Goal: Task Accomplishment & Management: Use online tool/utility

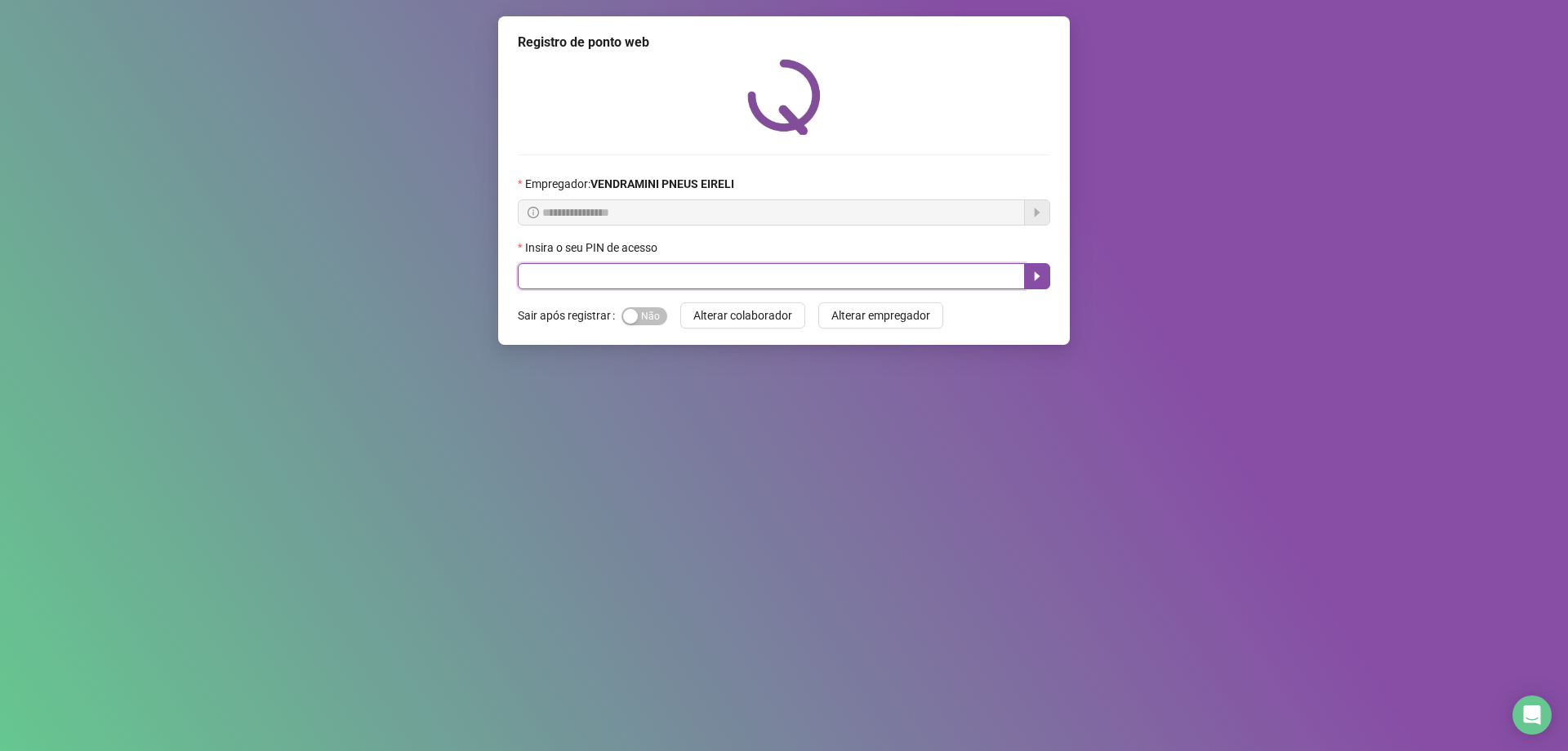
click at [529, 276] on input "text" at bounding box center [771, 276] width 507 height 26
type input "*"
type input "*****"
click at [715, 313] on span "Alterar colaborador" at bounding box center [743, 316] width 99 height 18
drag, startPoint x: 710, startPoint y: 283, endPoint x: 710, endPoint y: 294, distance: 11.0
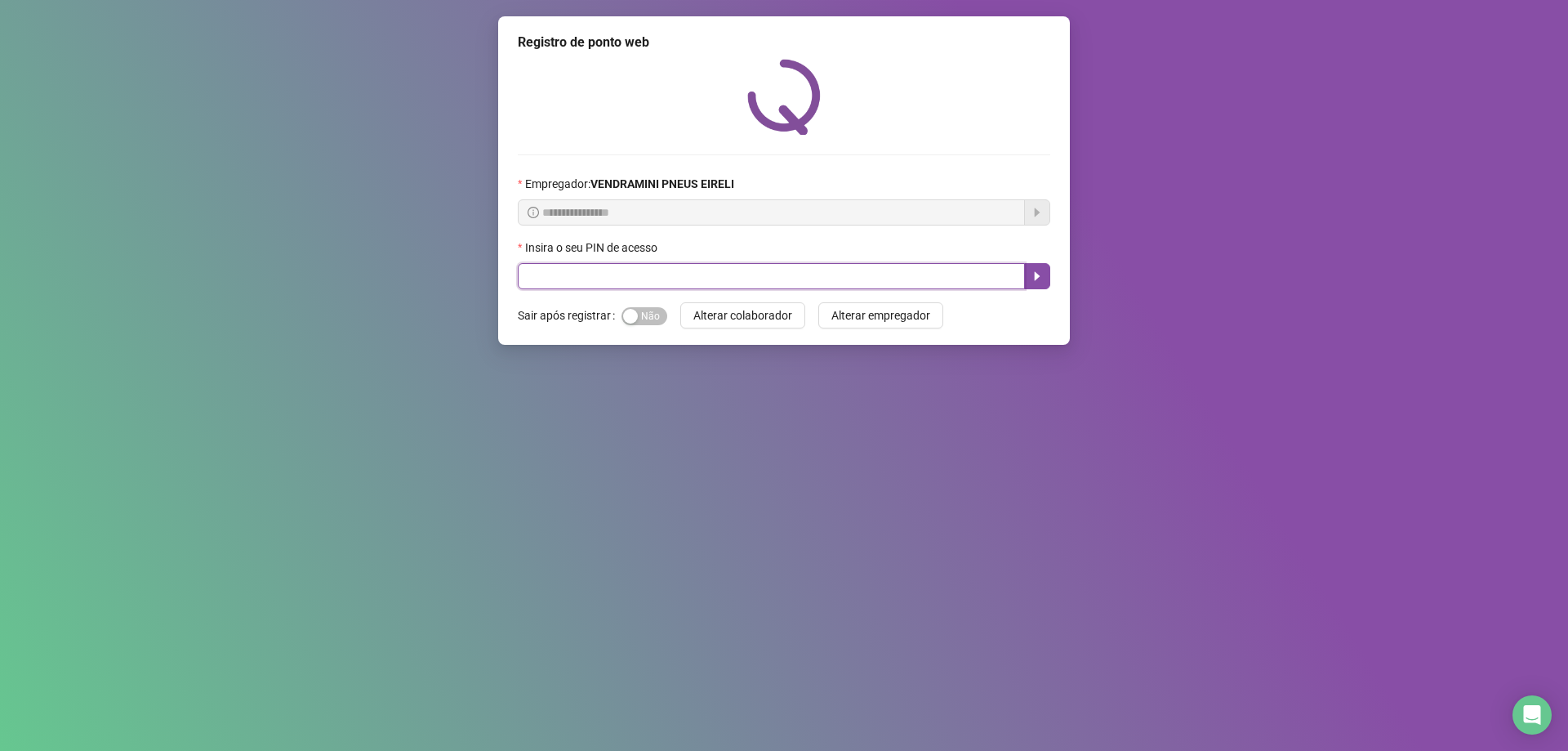
click at [710, 287] on input "text" at bounding box center [771, 276] width 507 height 26
type input "*****"
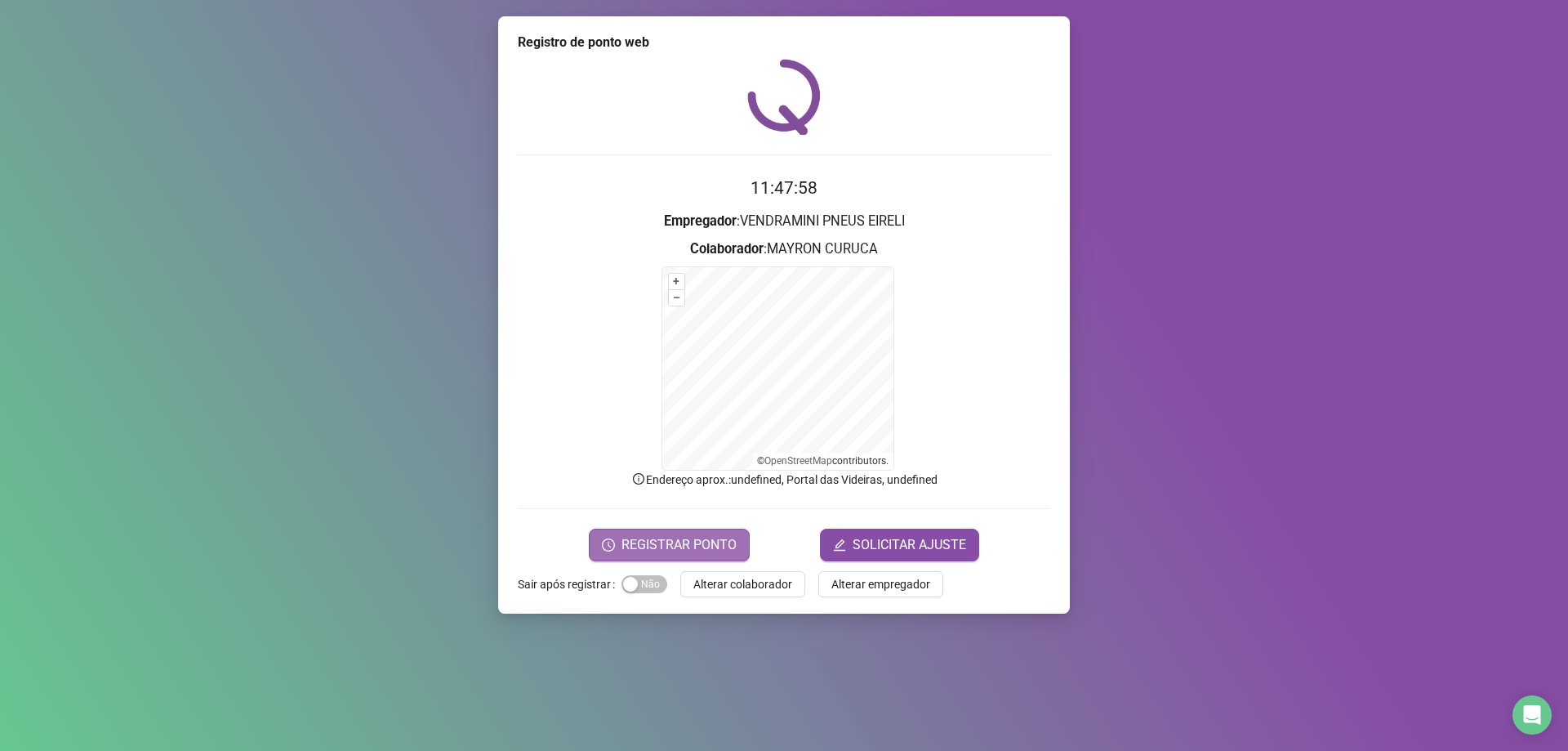
click at [697, 540] on span "REGISTRAR PONTO" at bounding box center [678, 545] width 115 height 20
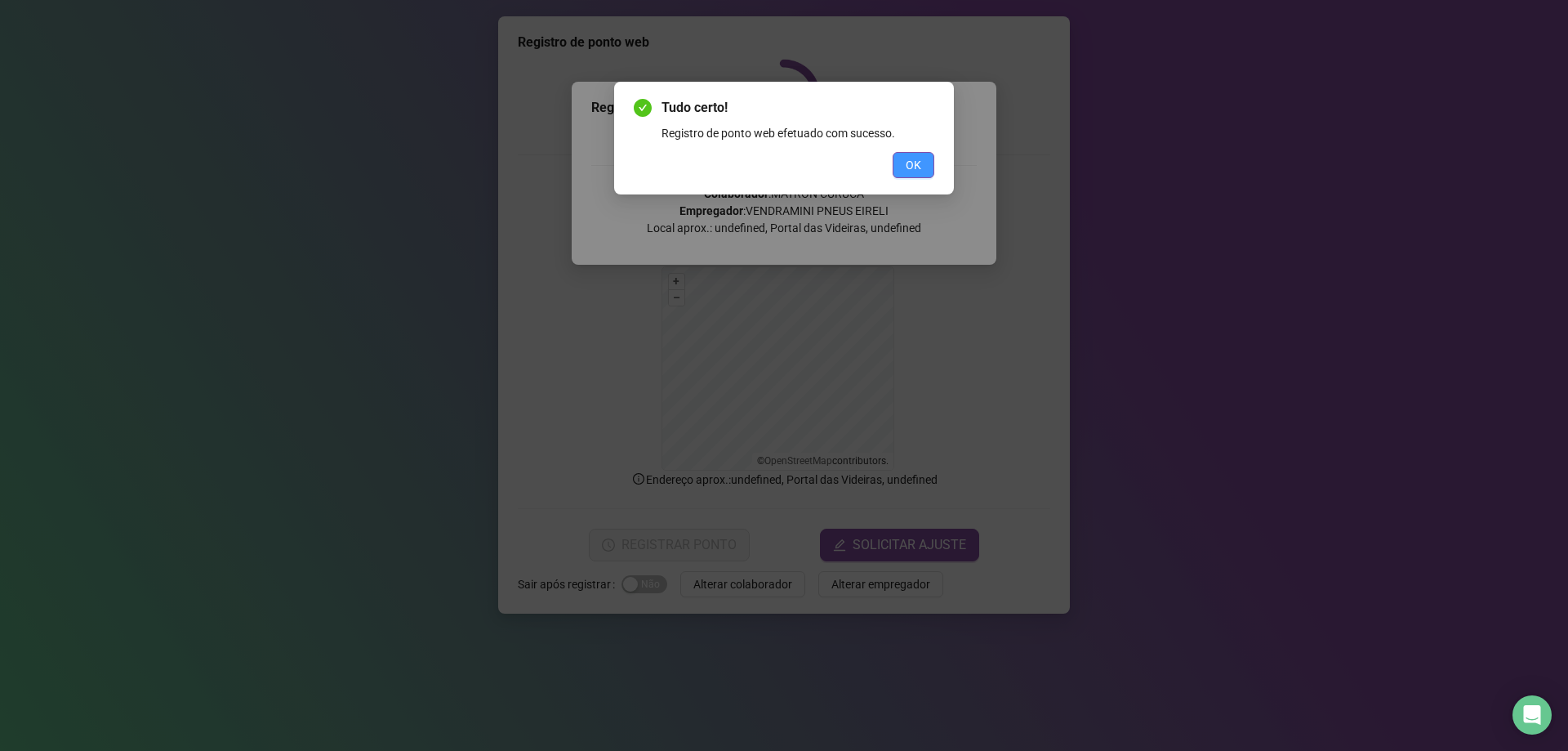
click at [915, 162] on span "OK" at bounding box center [913, 165] width 15 height 18
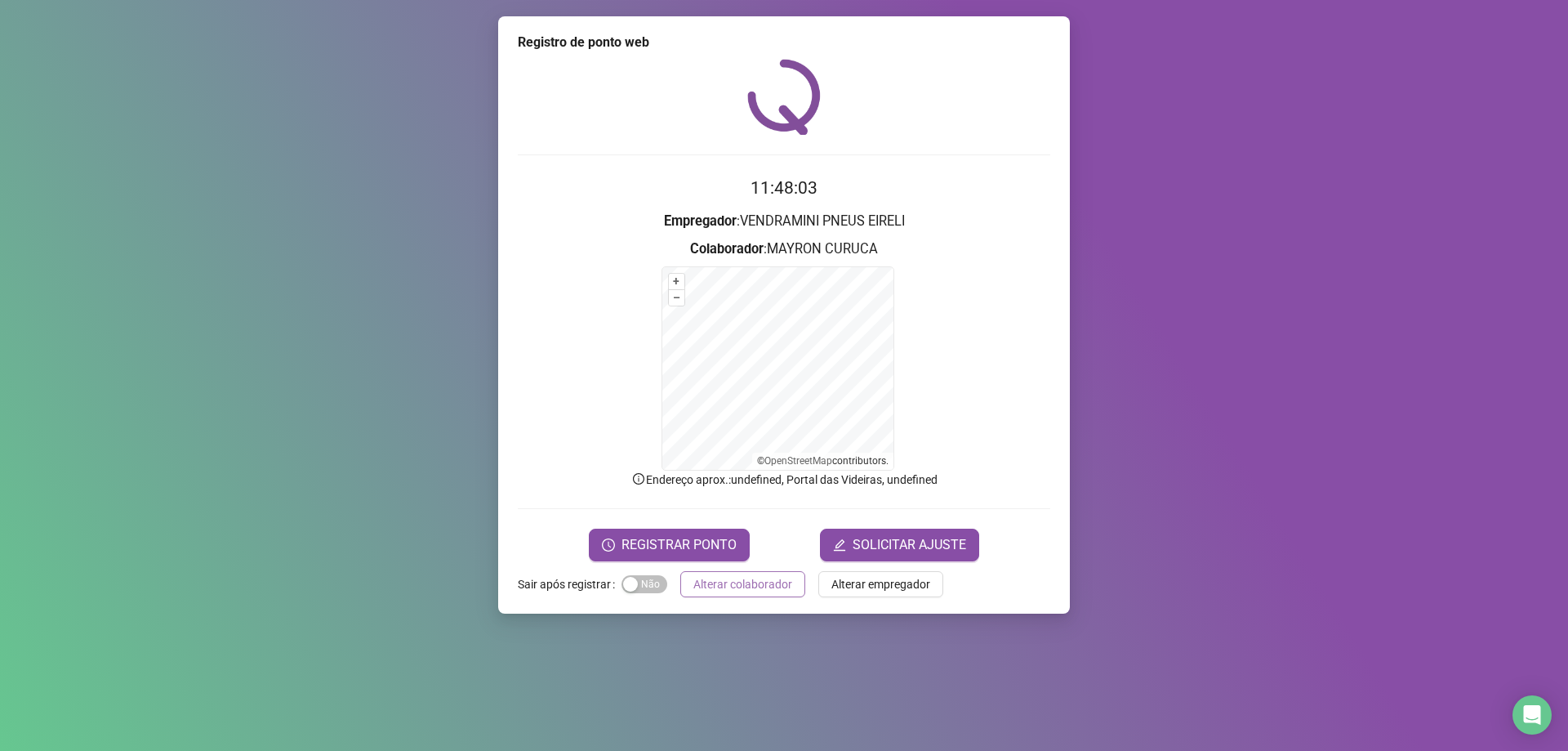
click at [756, 587] on span "Alterar colaborador" at bounding box center [743, 584] width 99 height 18
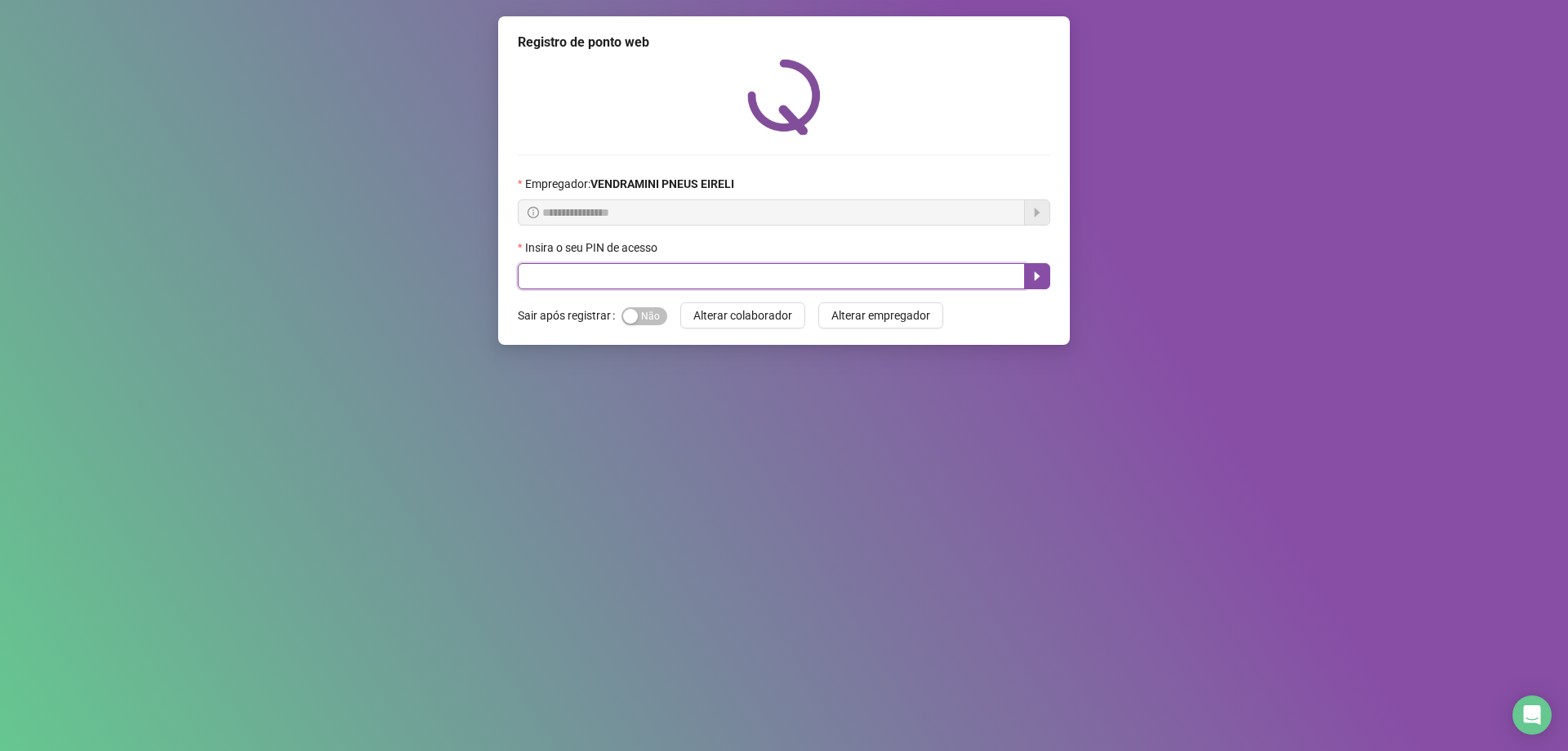
click at [754, 279] on input "text" at bounding box center [771, 276] width 507 height 26
type input "*****"
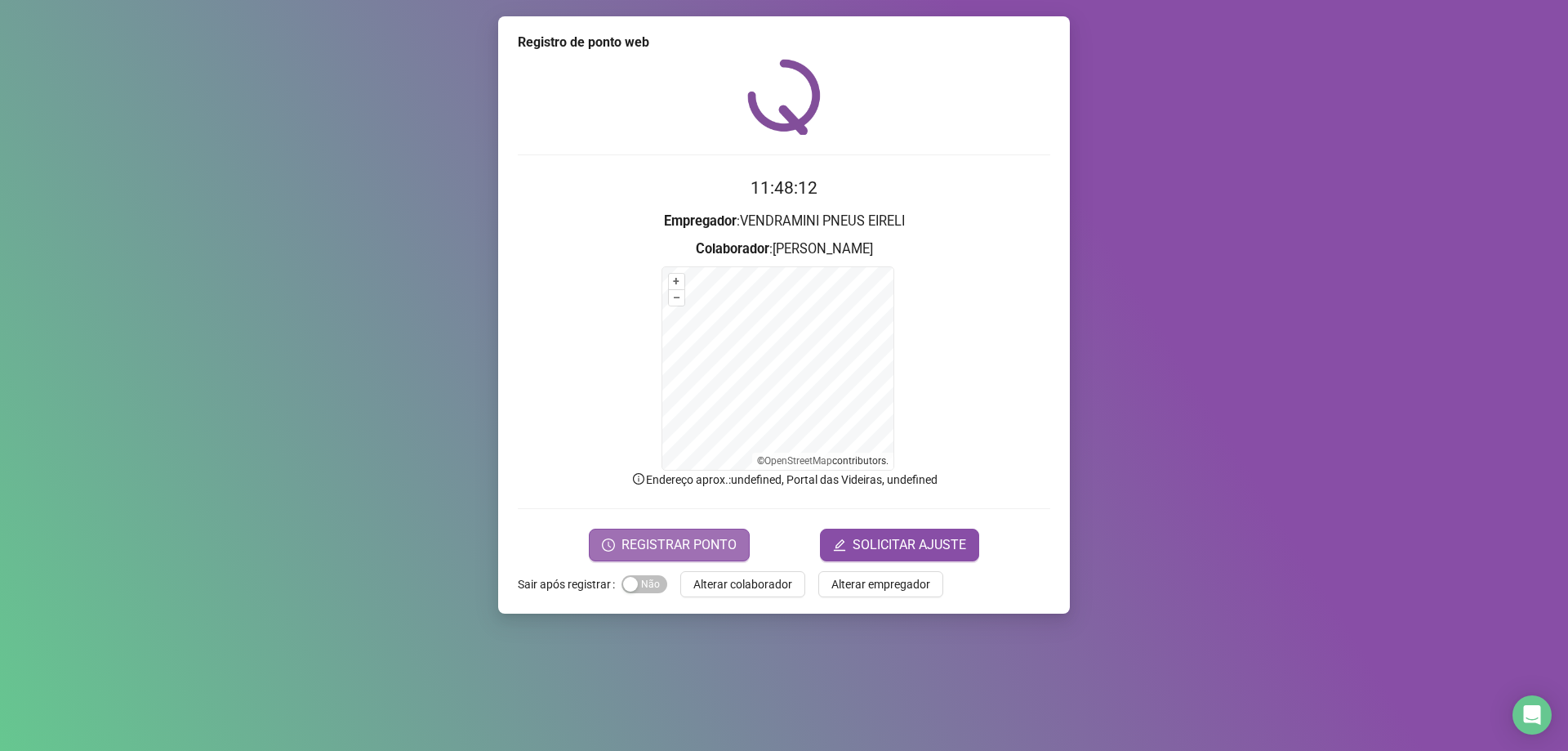
click at [635, 542] on span "REGISTRAR PONTO" at bounding box center [678, 545] width 115 height 20
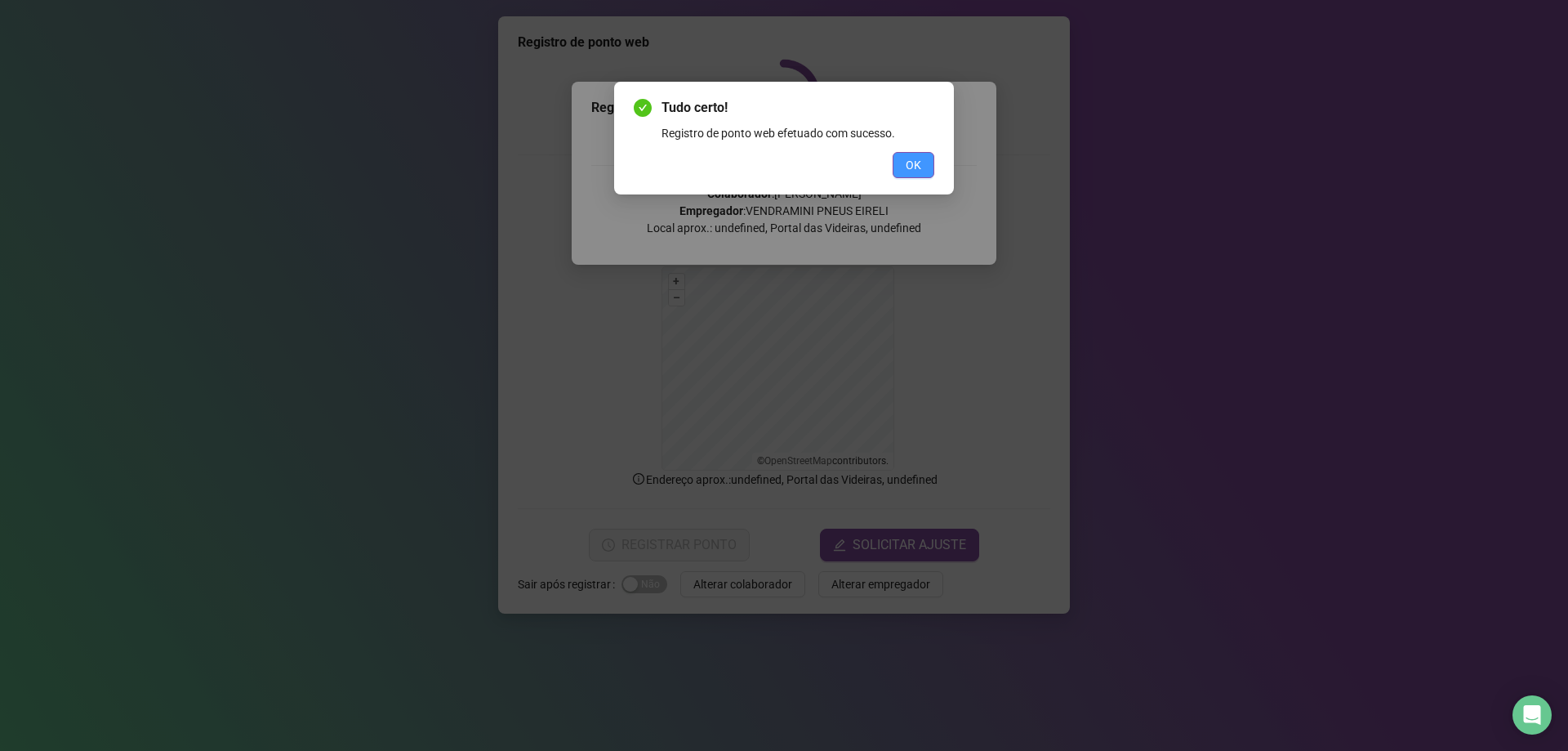
drag, startPoint x: 924, startPoint y: 166, endPoint x: 869, endPoint y: 294, distance: 139.3
click at [923, 166] on button "OK" at bounding box center [913, 164] width 42 height 26
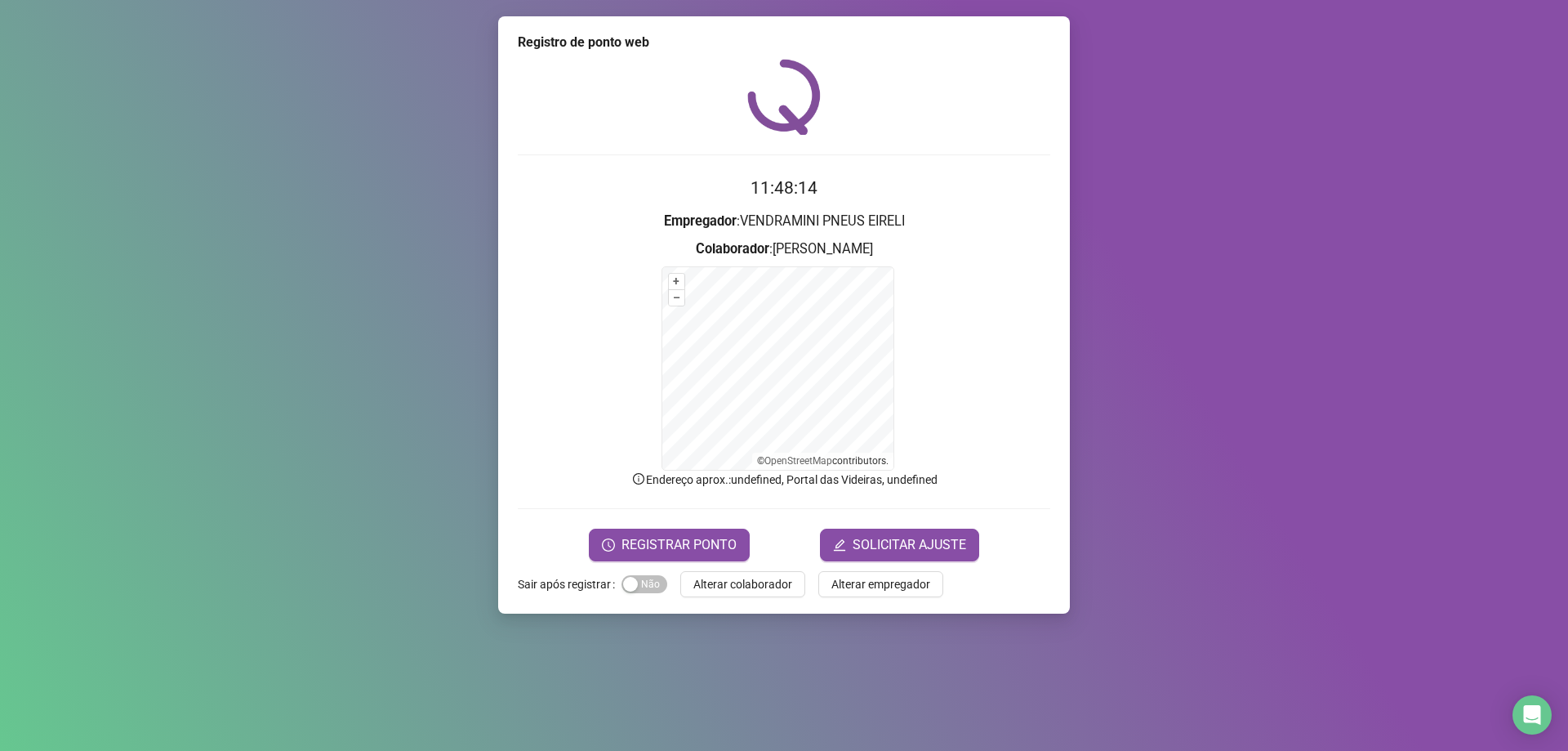
click at [745, 572] on button "Alterar colaborador" at bounding box center [743, 583] width 125 height 26
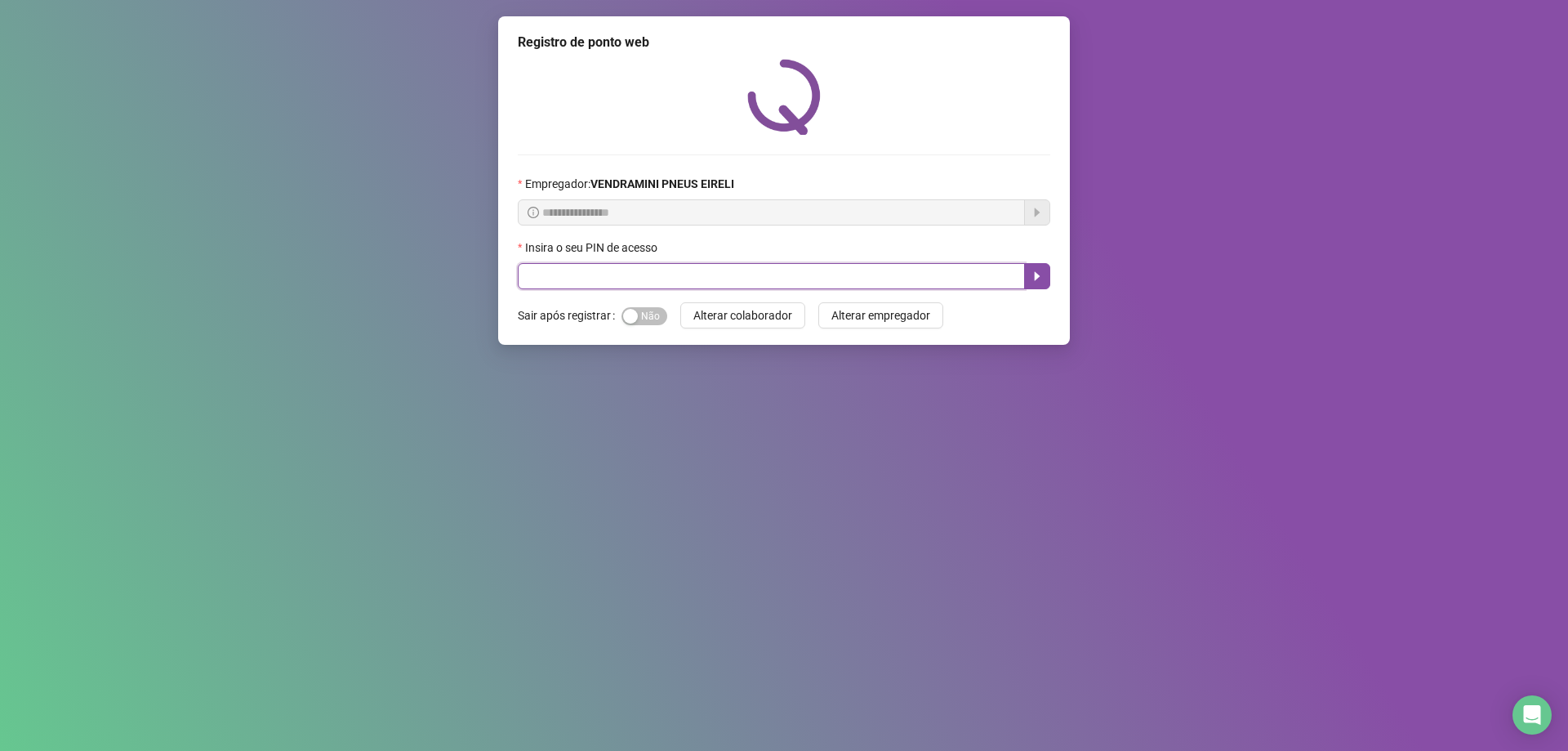
click at [949, 268] on input "text" at bounding box center [771, 276] width 507 height 26
type input "*****"
click at [1041, 278] on icon "caret-right" at bounding box center [1037, 276] width 13 height 13
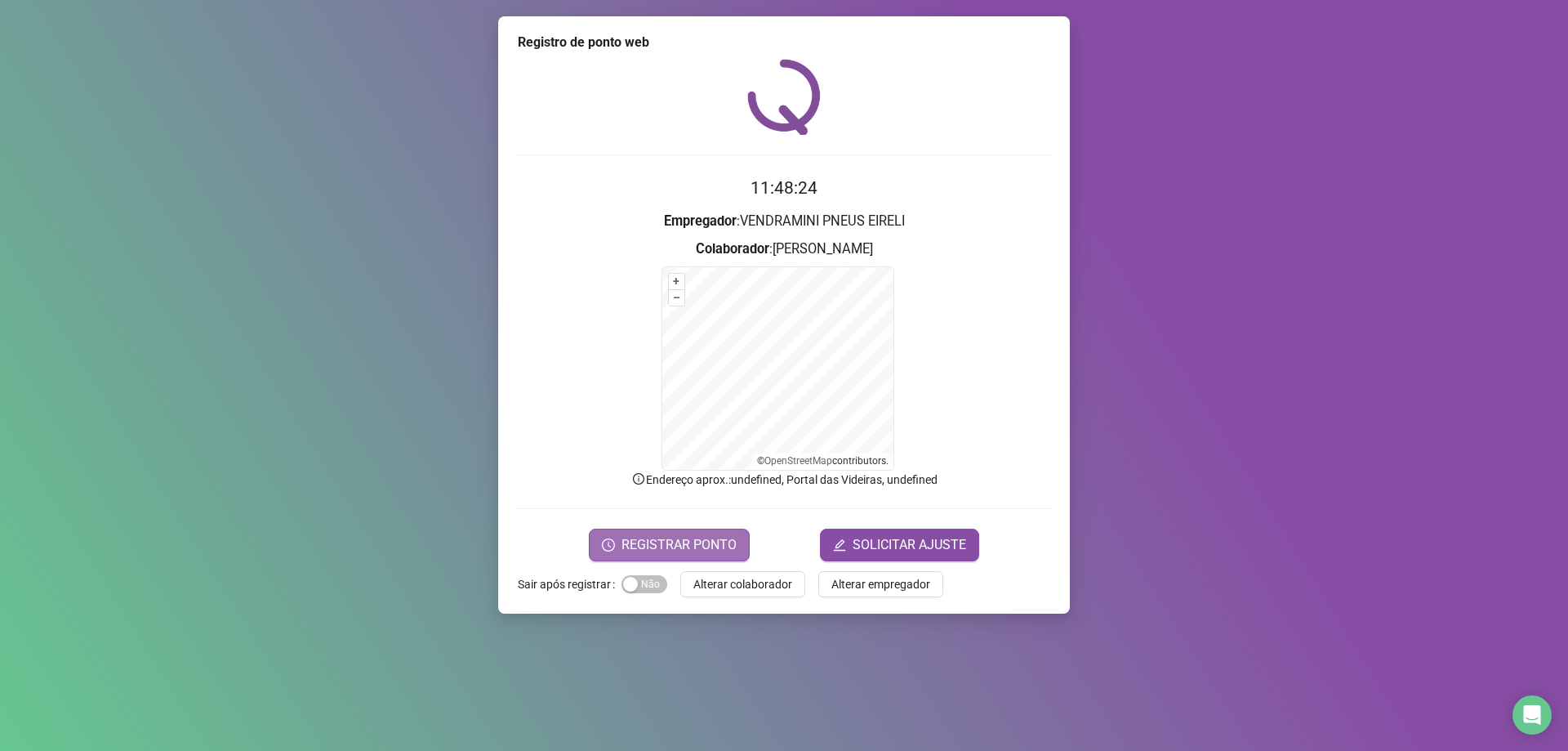
click at [707, 541] on span "REGISTRAR PONTO" at bounding box center [678, 545] width 115 height 20
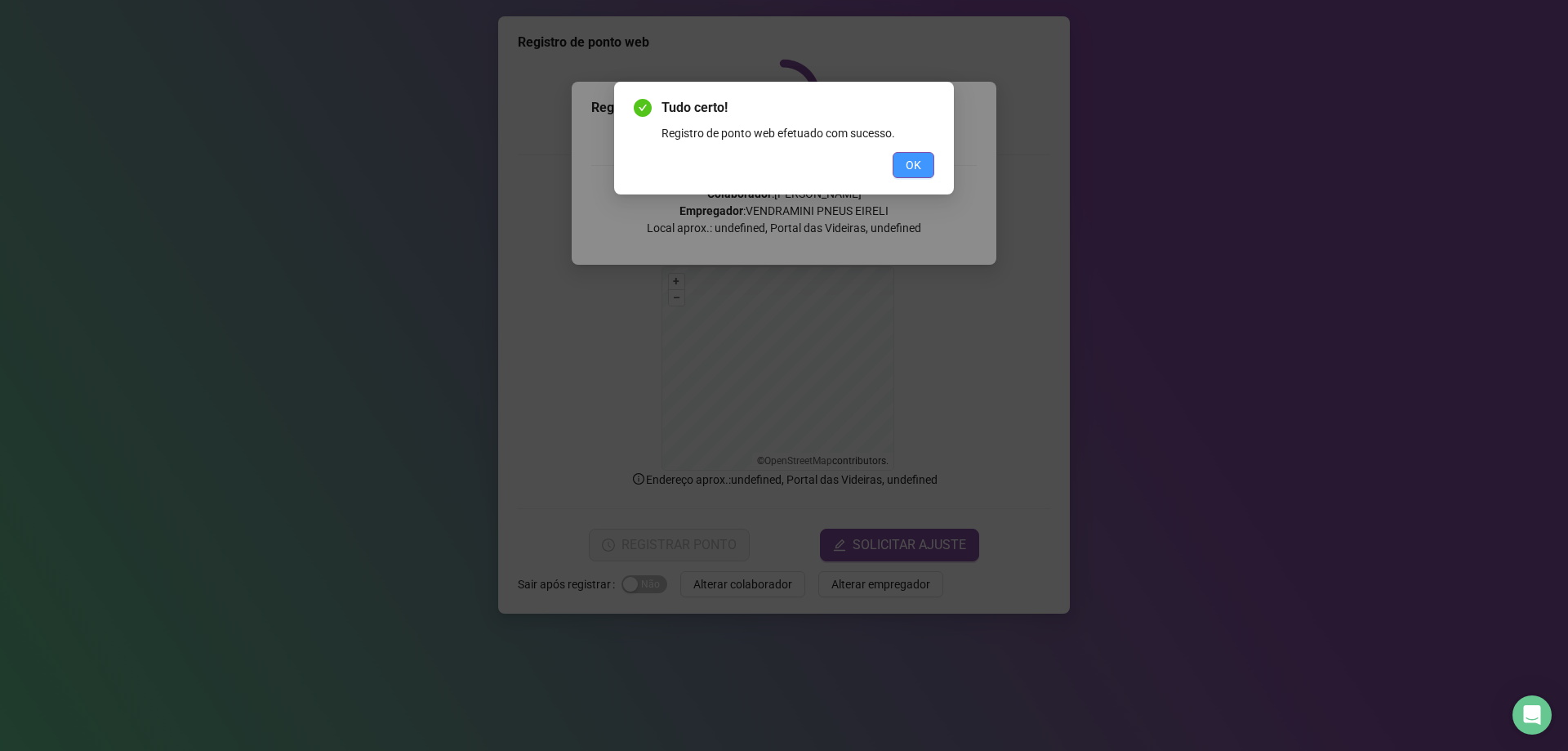
click at [899, 158] on button "OK" at bounding box center [913, 164] width 42 height 26
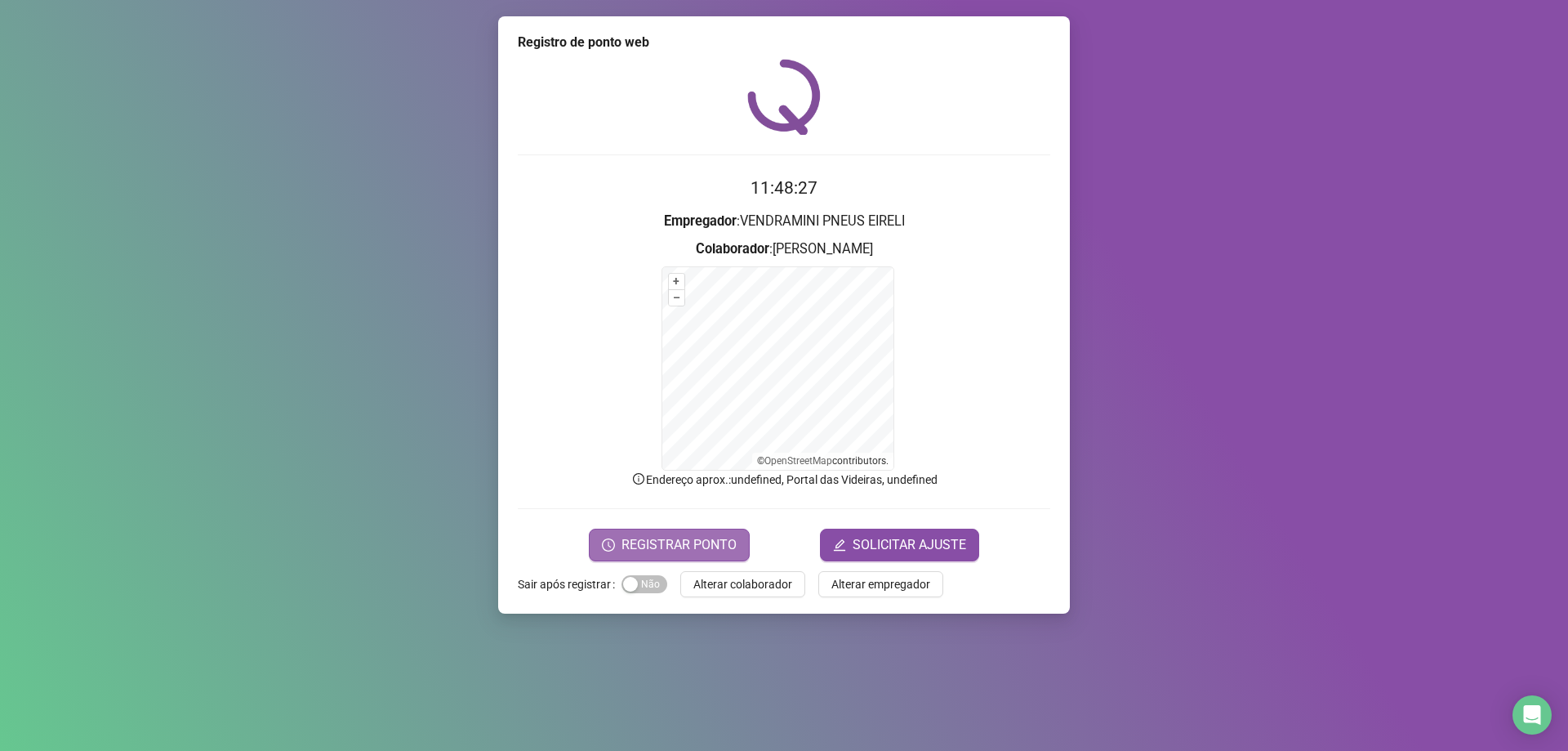
click at [681, 546] on span "REGISTRAR PONTO" at bounding box center [678, 545] width 115 height 20
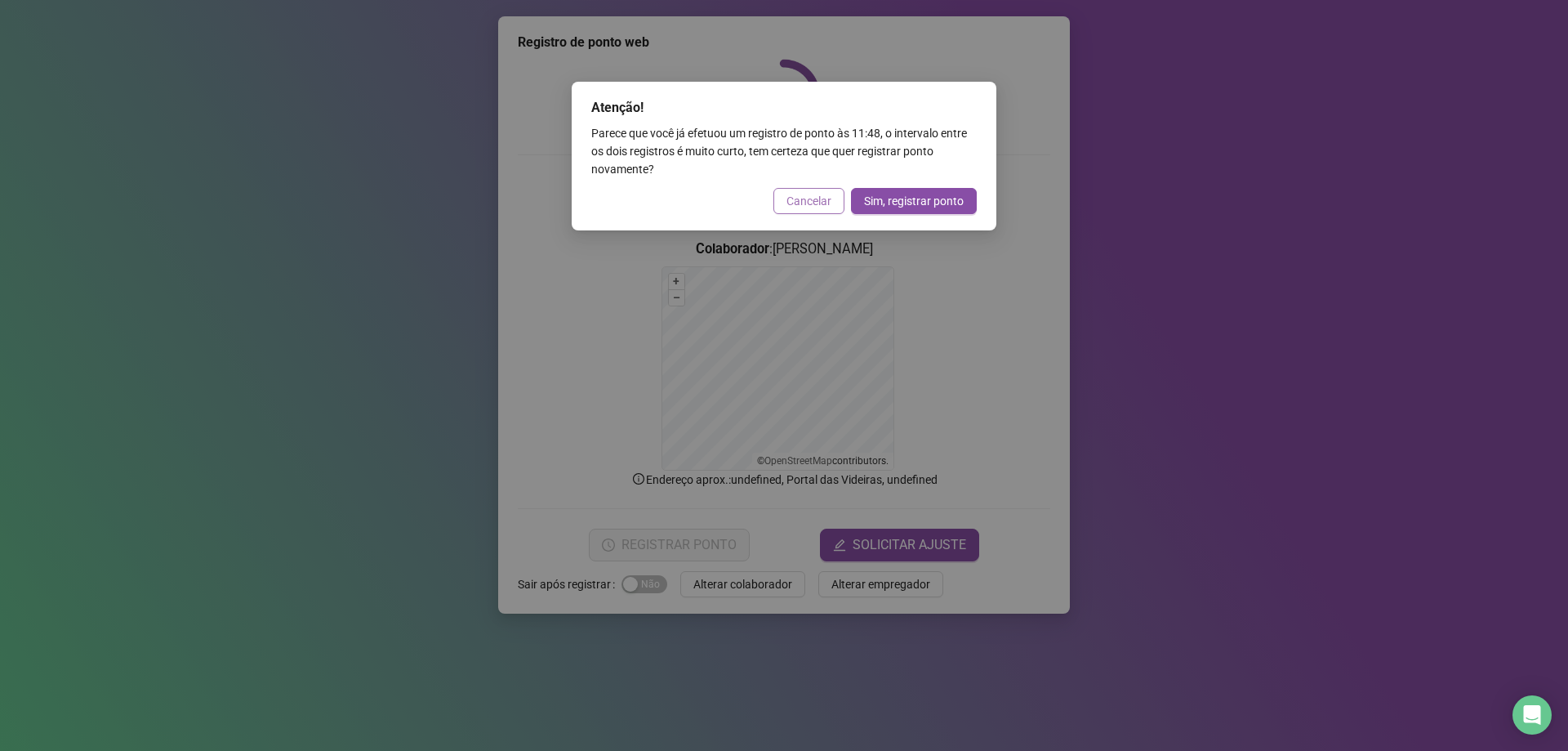
click at [809, 207] on span "Cancelar" at bounding box center [809, 201] width 45 height 18
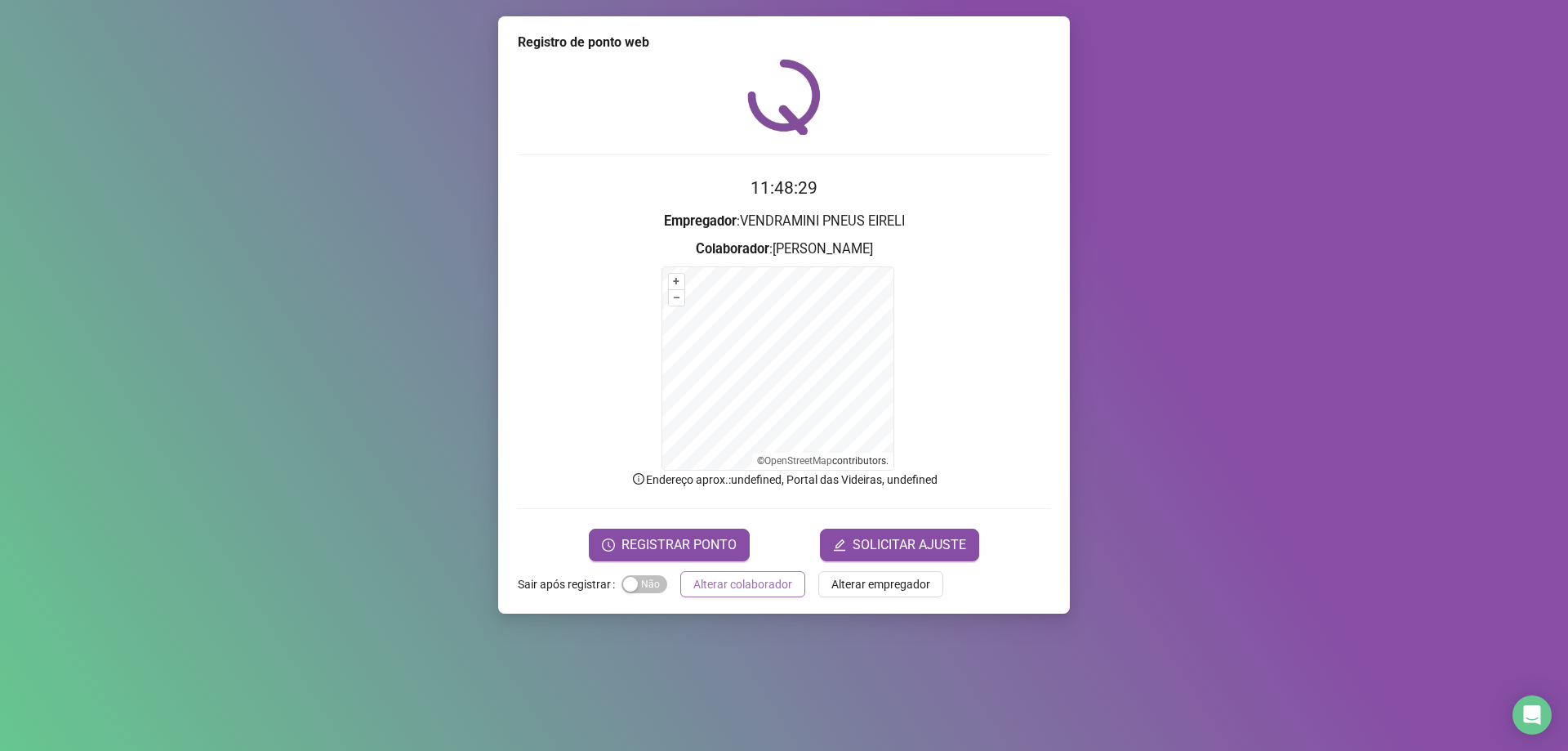
click at [760, 580] on span "Alterar colaborador" at bounding box center [743, 584] width 99 height 18
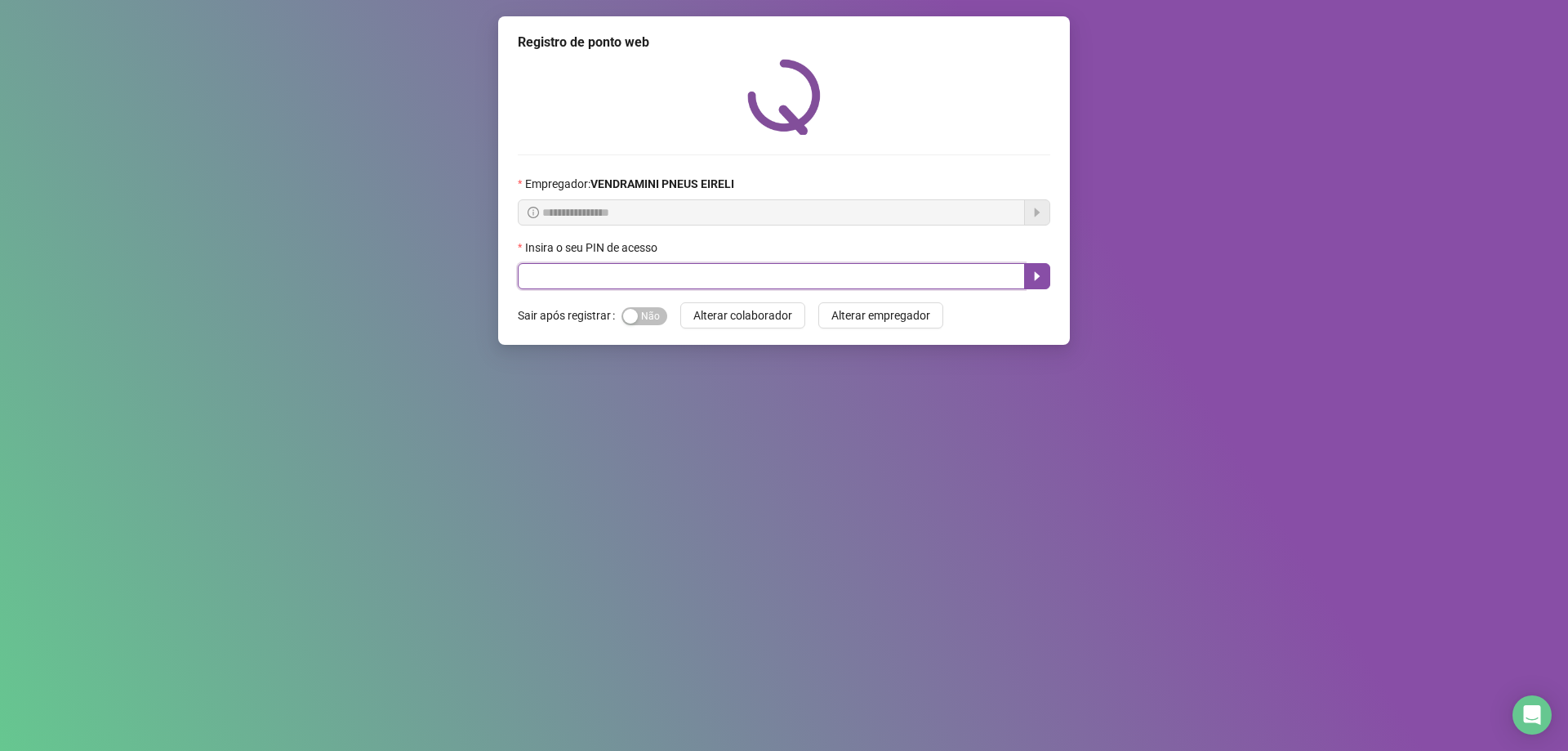
click at [758, 280] on input "text" at bounding box center [771, 276] width 507 height 26
type input "*****"
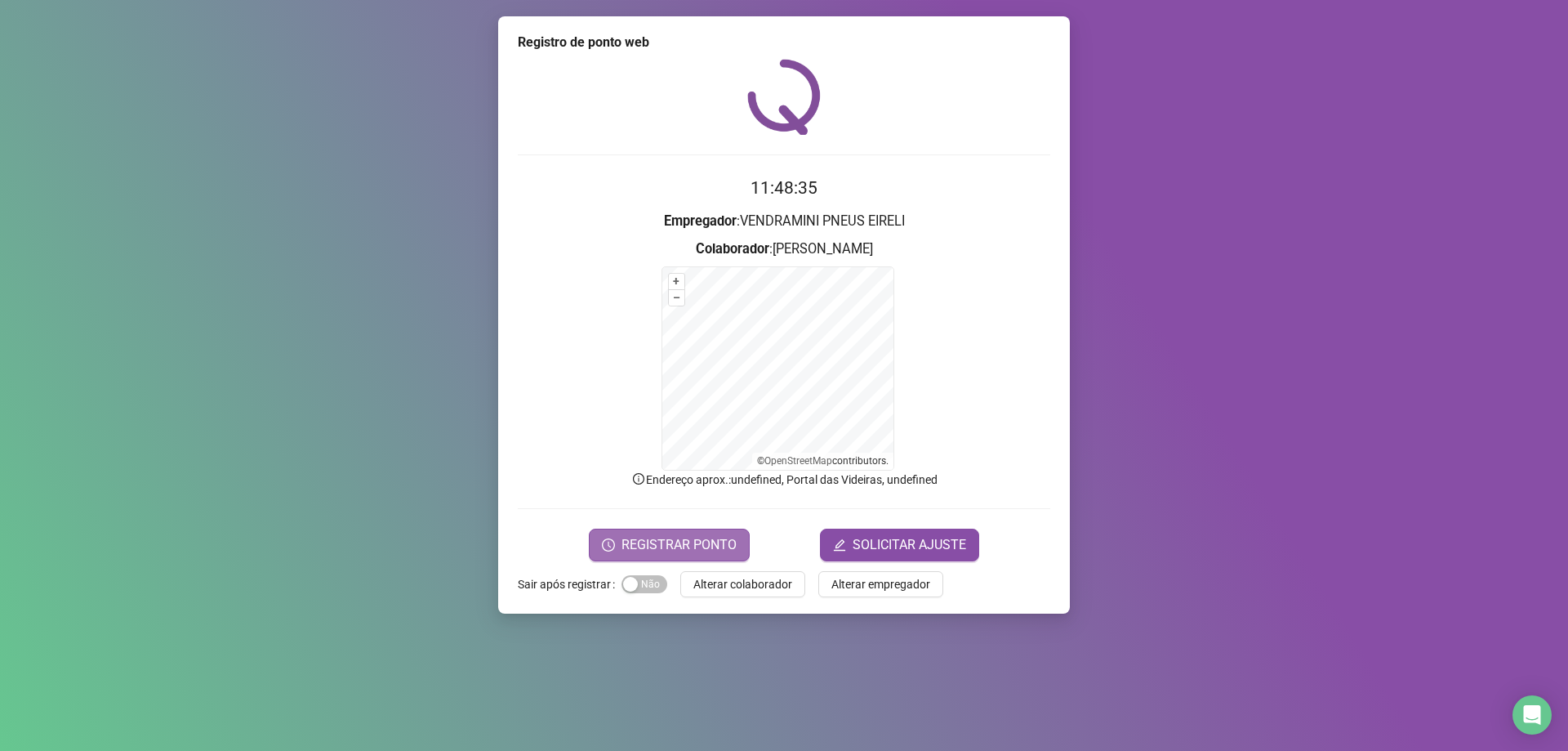
click at [618, 553] on button "REGISTRAR PONTO" at bounding box center [669, 545] width 161 height 33
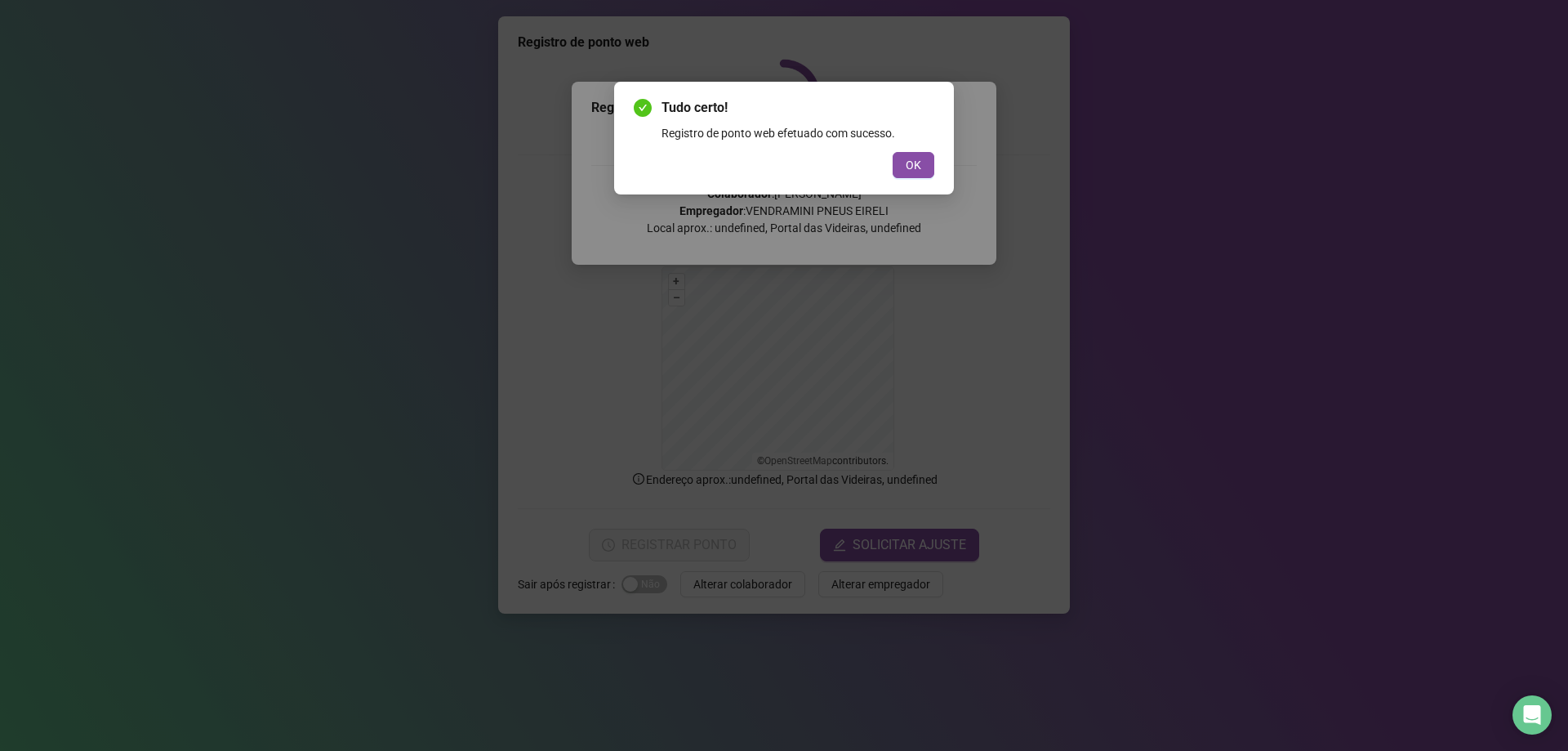
click at [924, 169] on button "OK" at bounding box center [913, 164] width 42 height 26
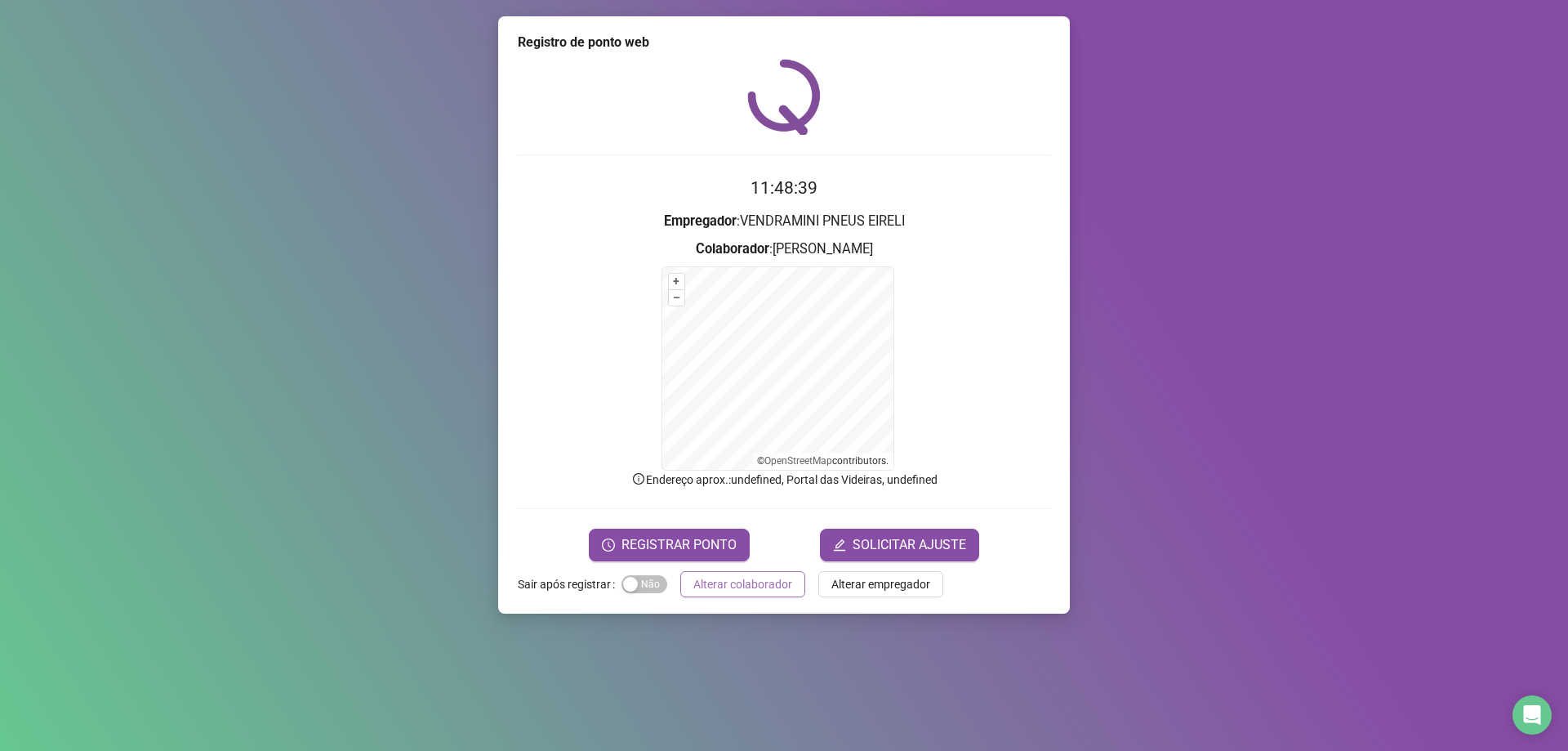
click at [766, 587] on span "Alterar colaborador" at bounding box center [743, 584] width 99 height 18
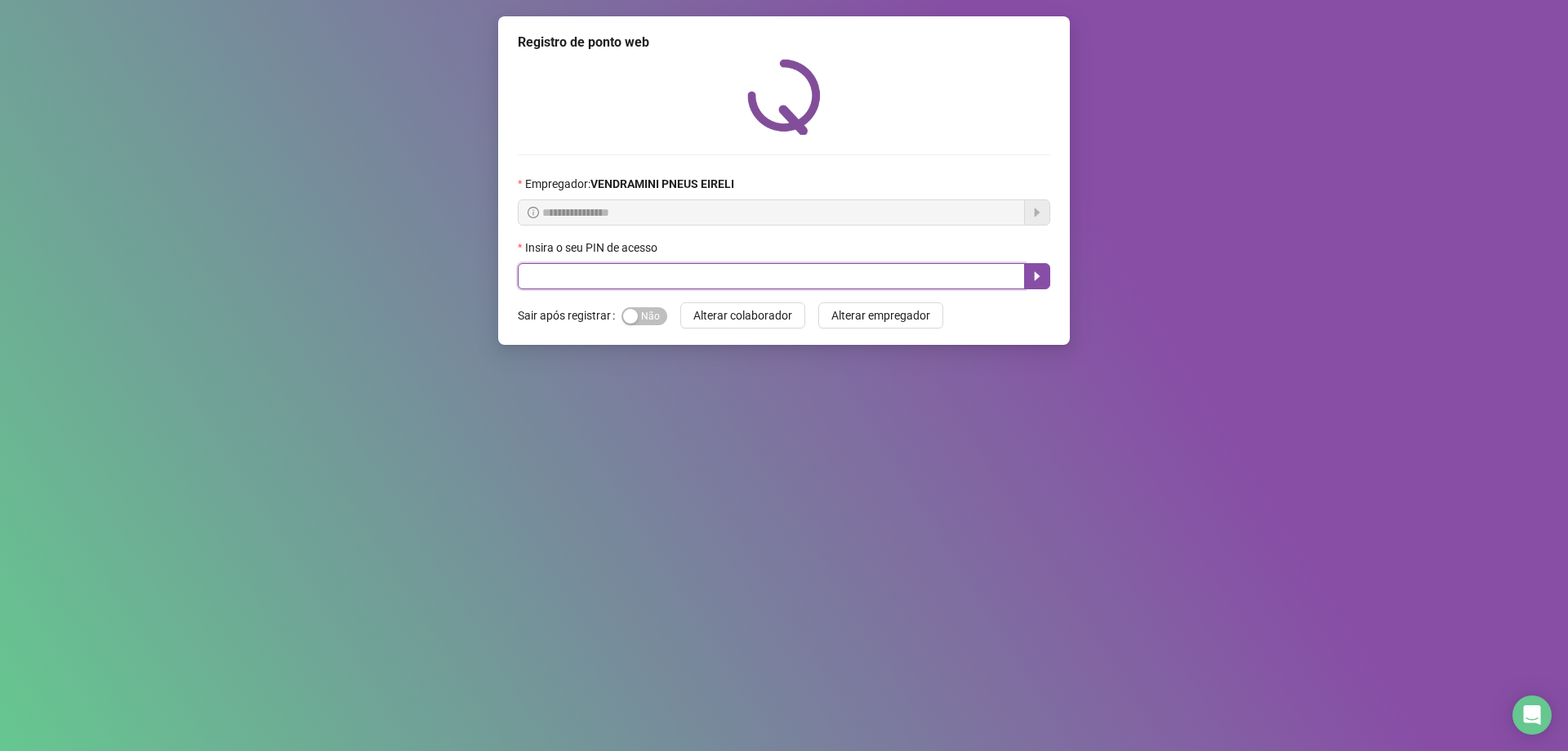
click at [788, 268] on input "text" at bounding box center [771, 276] width 507 height 26
type input "*****"
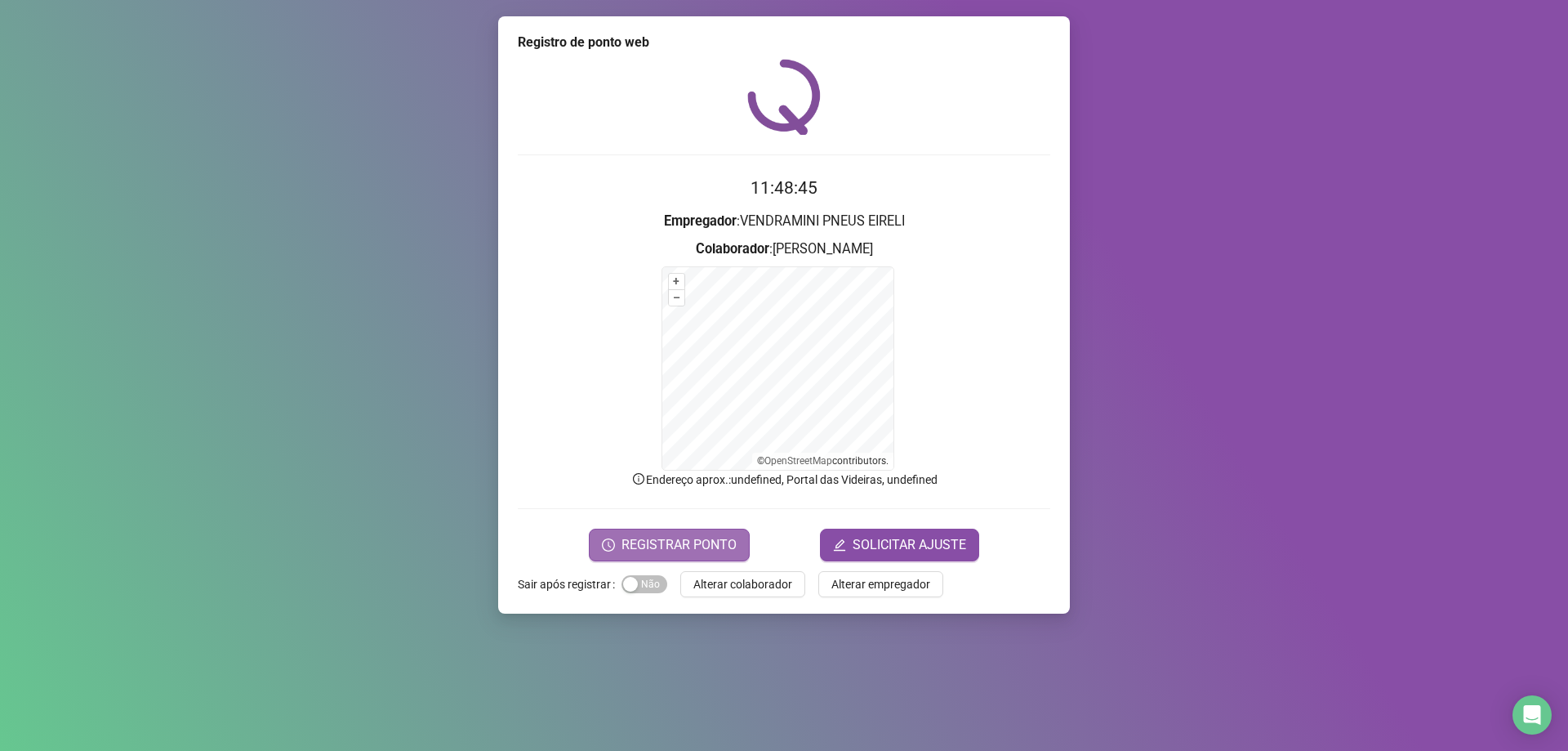
click at [708, 546] on span "REGISTRAR PONTO" at bounding box center [678, 545] width 115 height 20
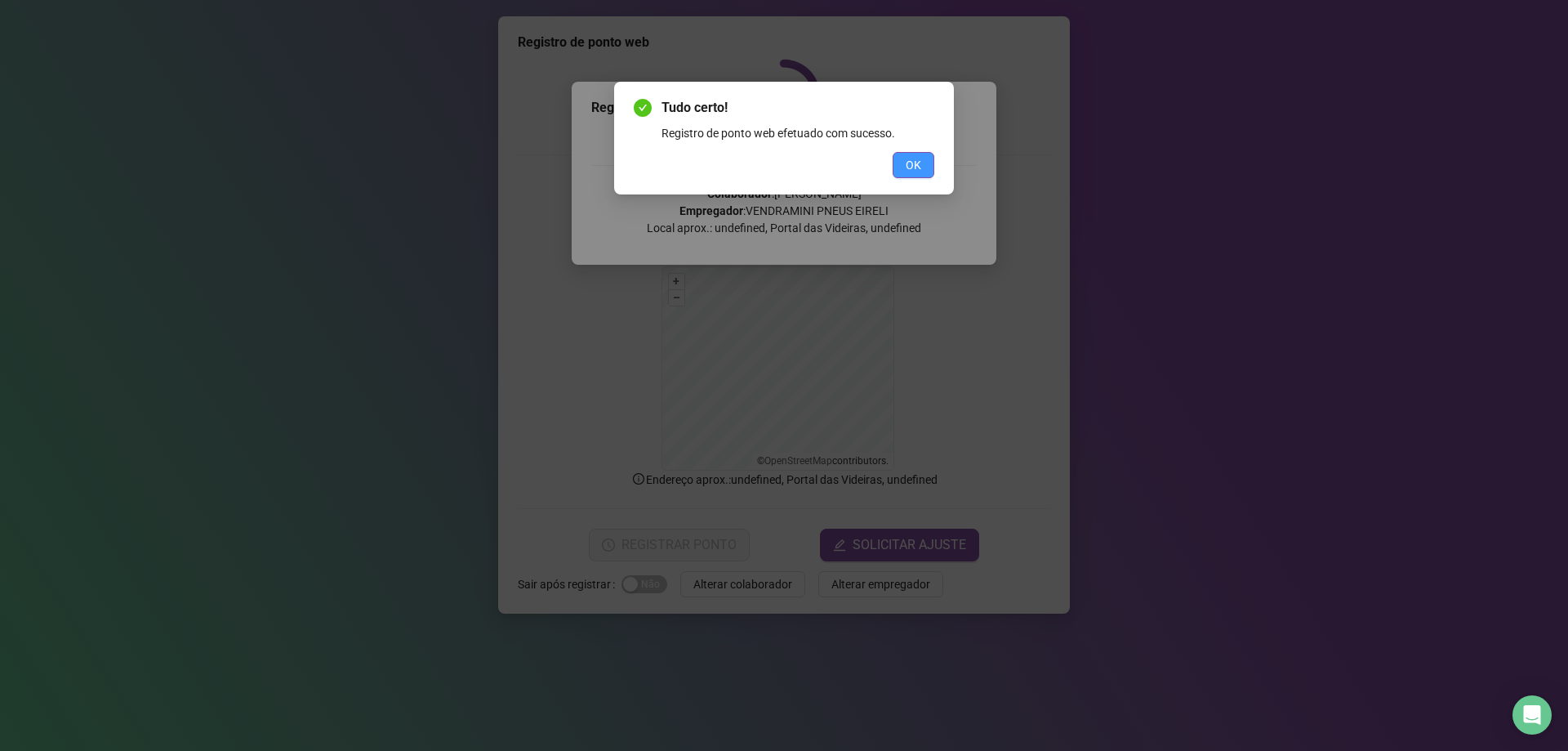
click at [915, 161] on span "OK" at bounding box center [913, 165] width 15 height 18
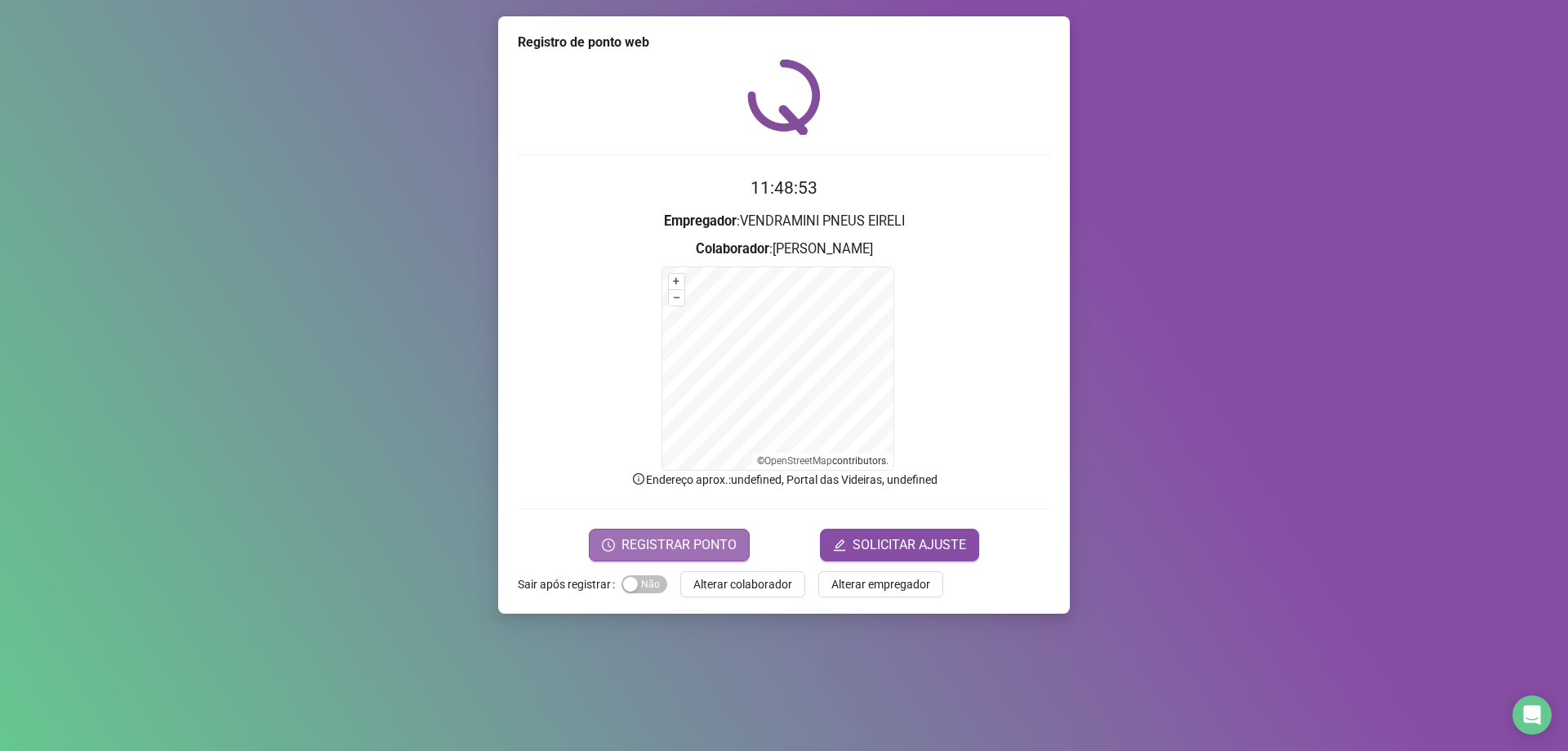
drag, startPoint x: 747, startPoint y: 546, endPoint x: 750, endPoint y: 538, distance: 8.5
click at [747, 543] on button "REGISTRAR PONTO" at bounding box center [669, 545] width 161 height 33
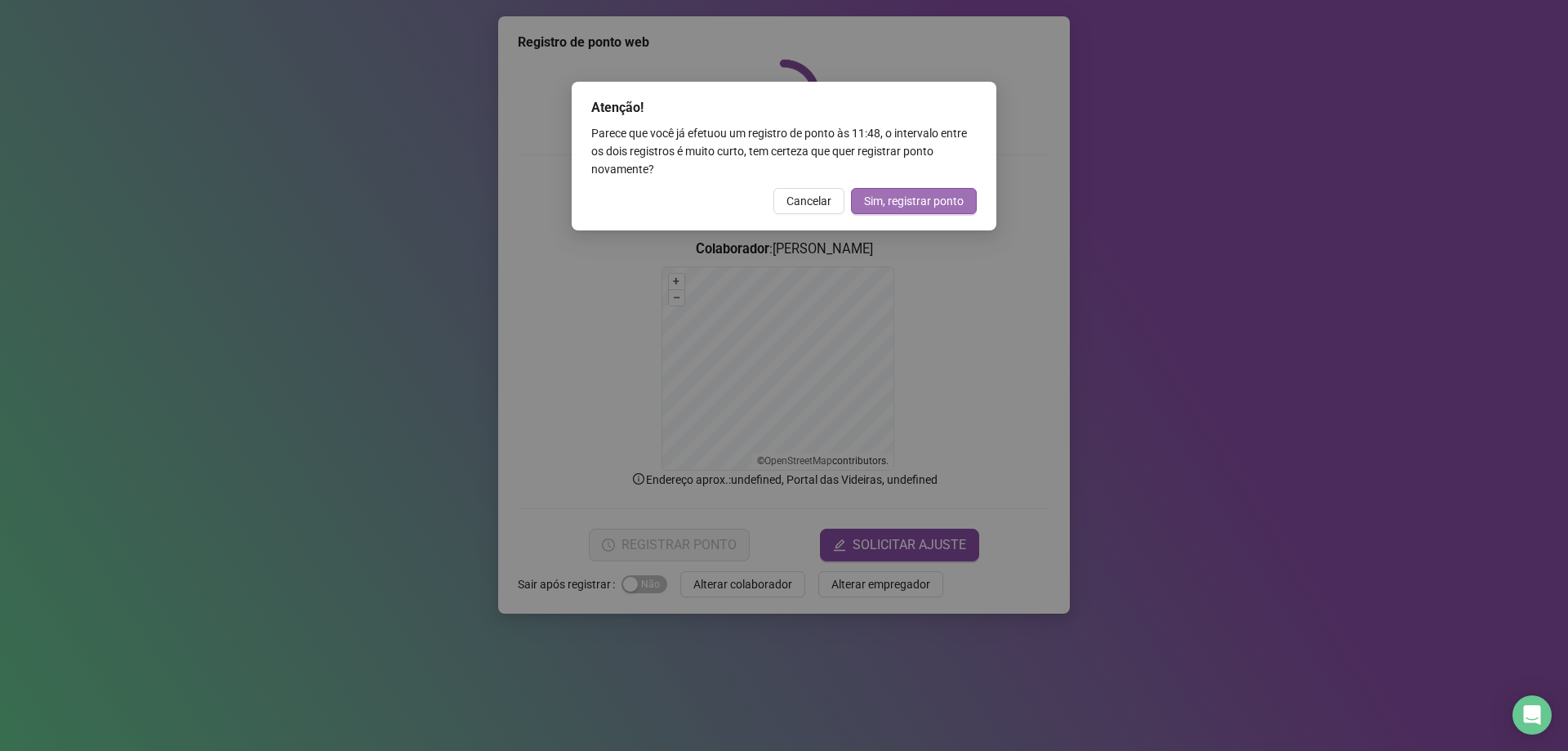
click at [914, 210] on span "Sim, registrar ponto" at bounding box center [914, 201] width 100 height 18
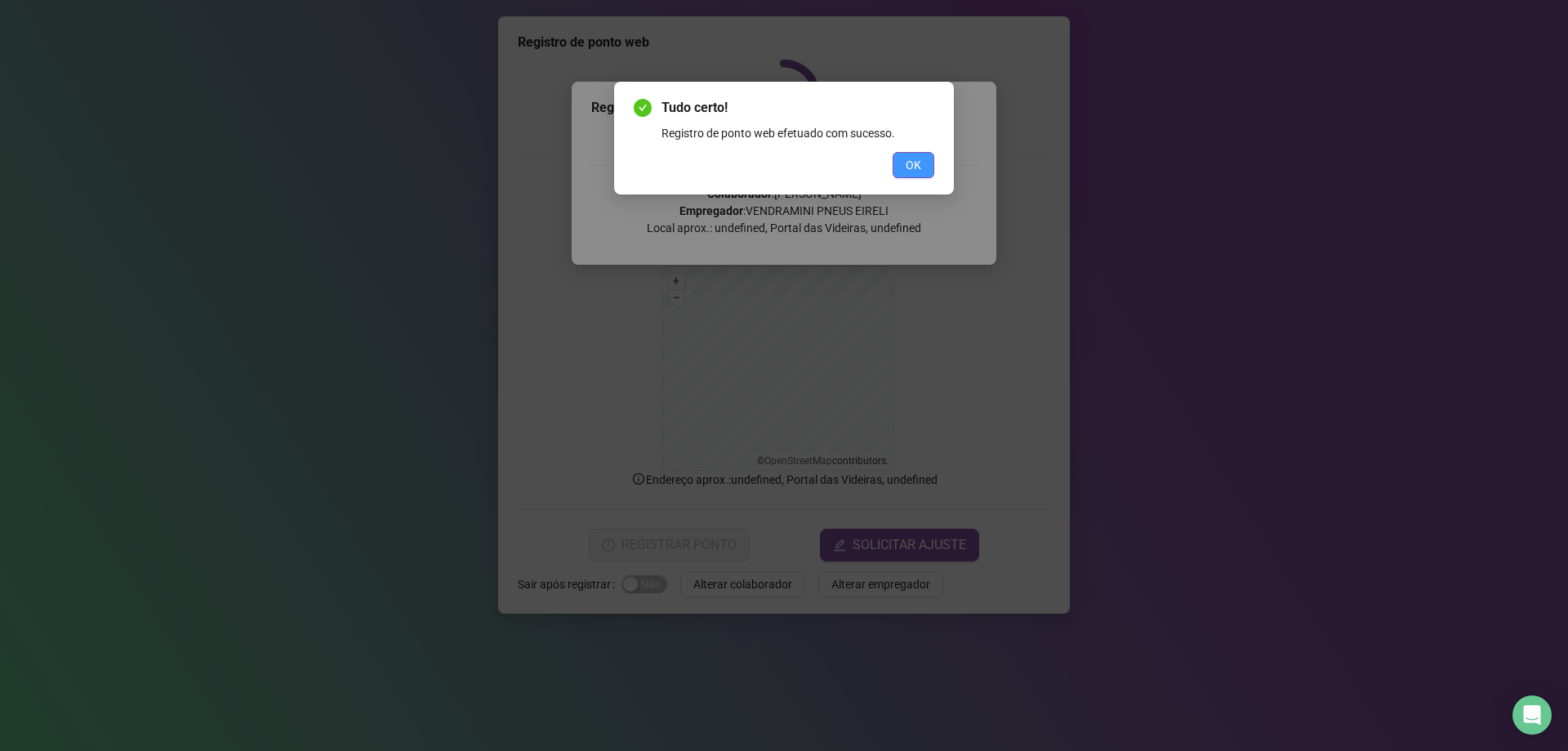
click at [911, 170] on span "OK" at bounding box center [913, 165] width 15 height 18
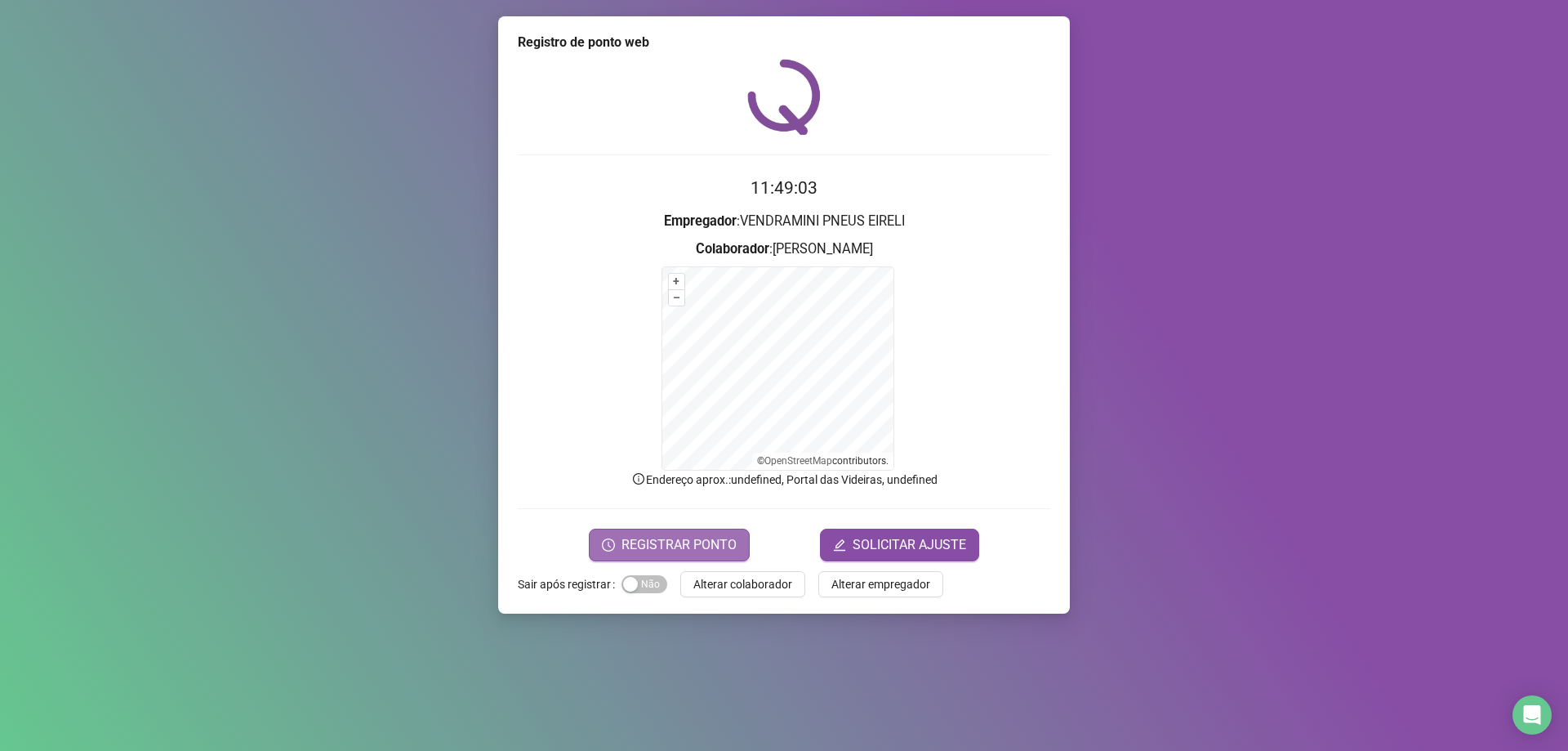
click at [719, 536] on span "REGISTRAR PONTO" at bounding box center [678, 545] width 115 height 20
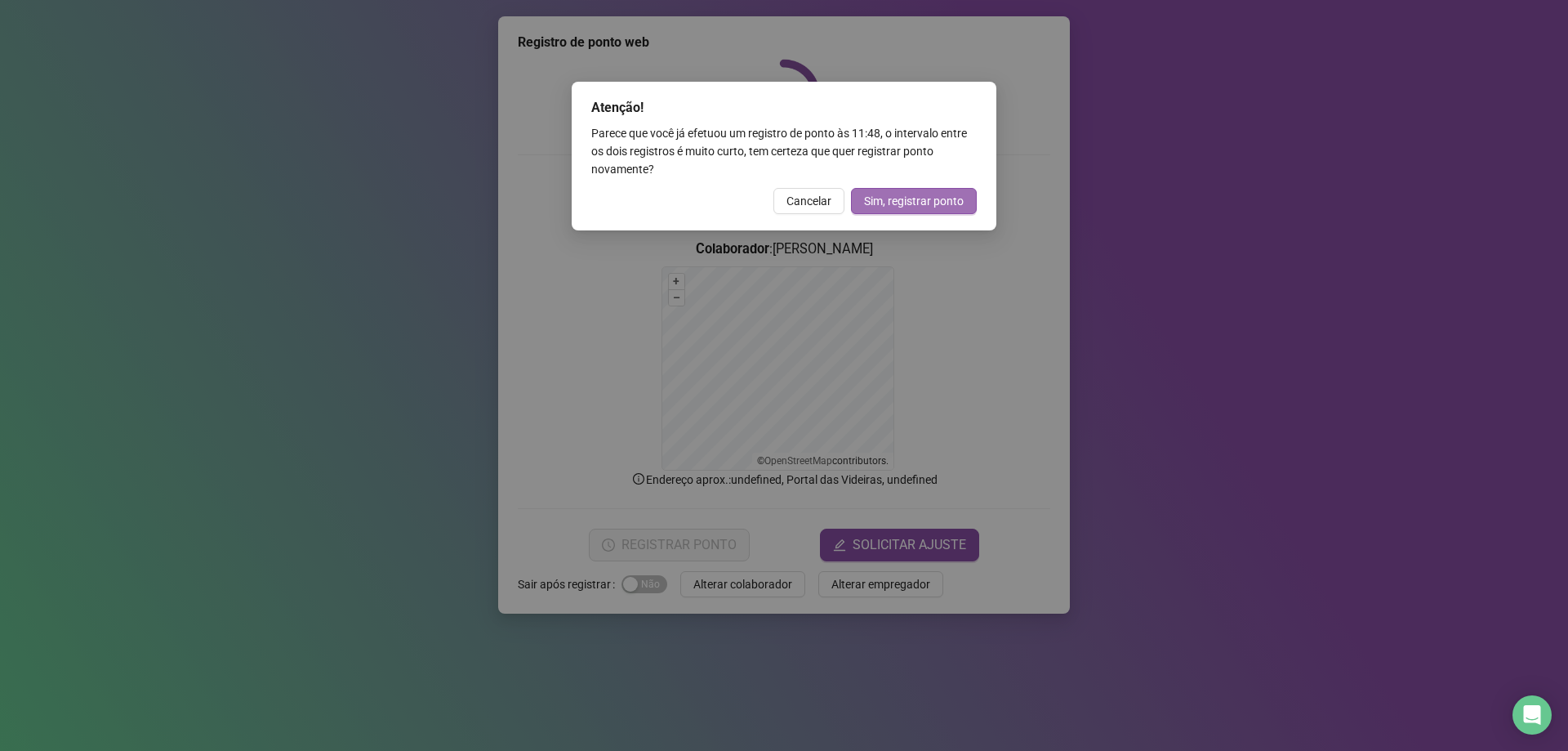
click at [891, 202] on span "Sim, registrar ponto" at bounding box center [914, 201] width 100 height 18
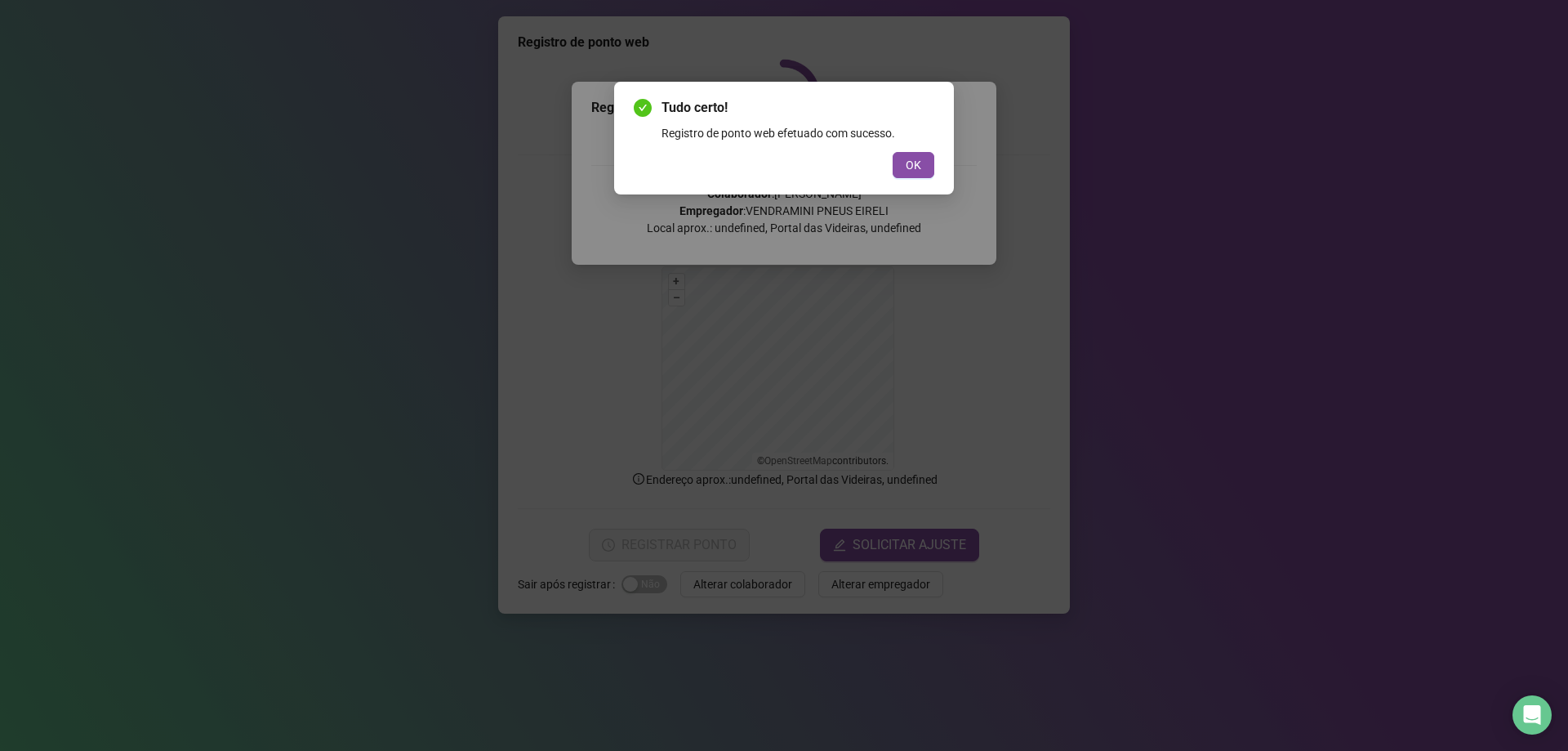
drag, startPoint x: 905, startPoint y: 169, endPoint x: 885, endPoint y: 197, distance: 34.4
click at [905, 170] on button "OK" at bounding box center [913, 164] width 42 height 26
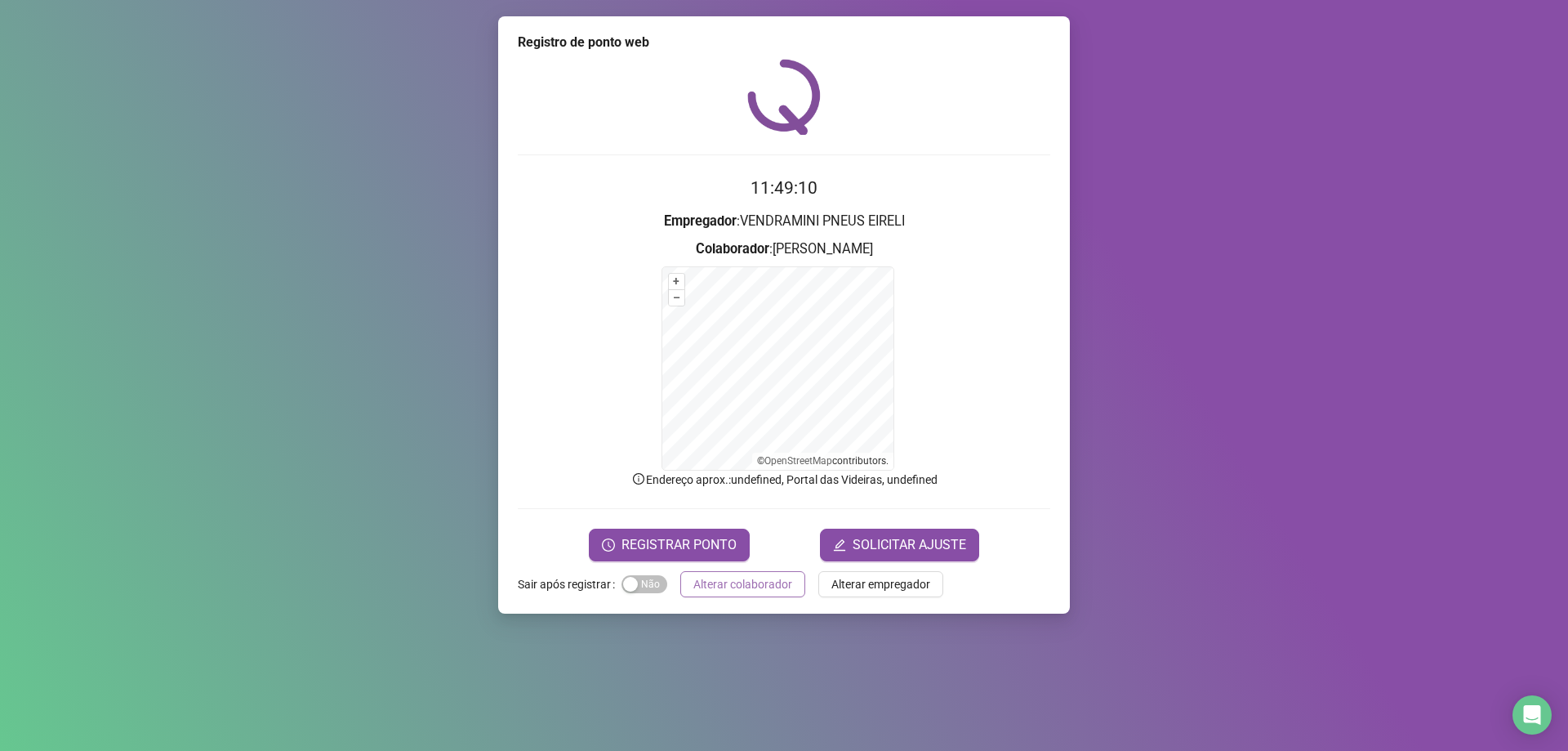
click at [704, 584] on span "Alterar colaborador" at bounding box center [743, 584] width 99 height 18
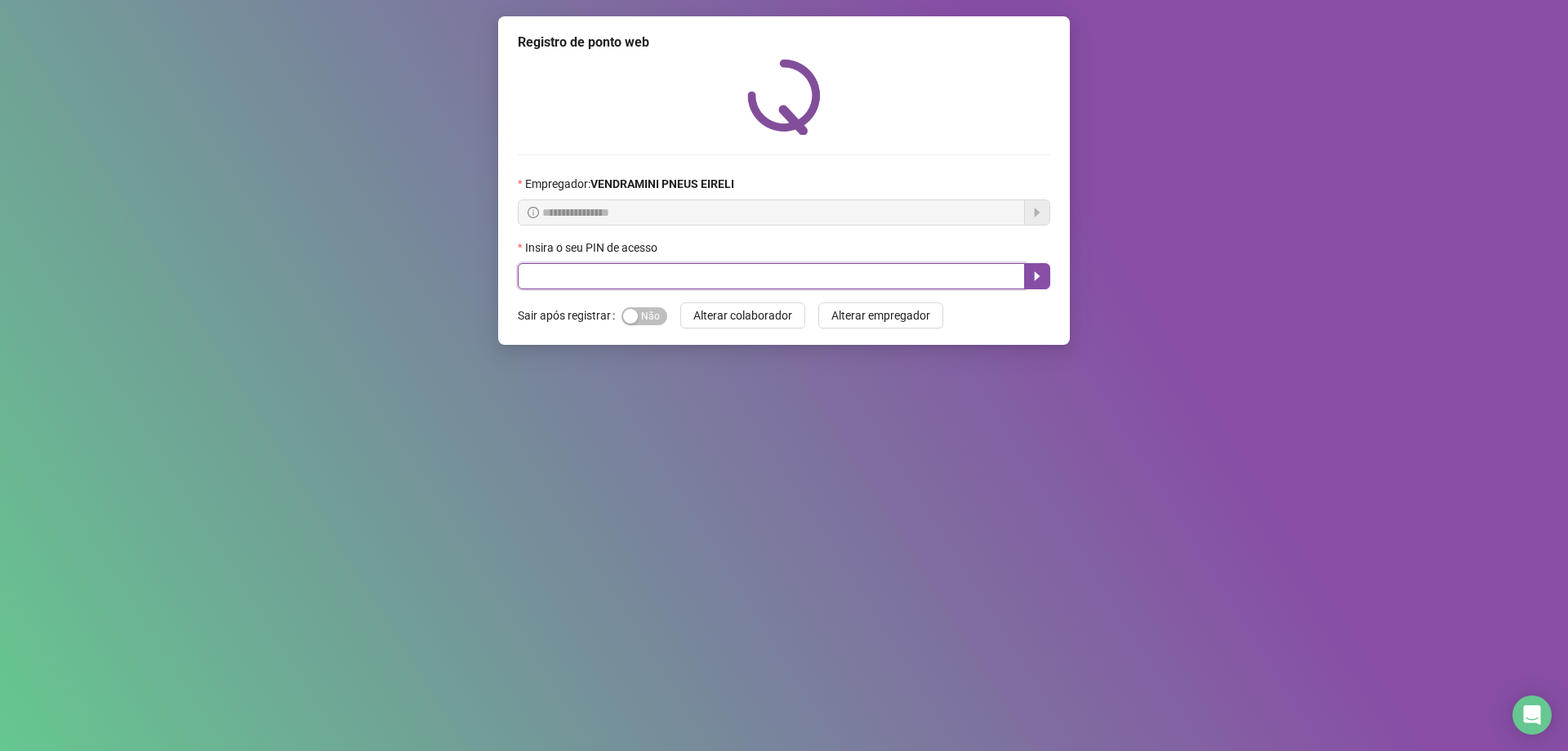
click at [716, 274] on input "text" at bounding box center [771, 276] width 507 height 26
type input "*****"
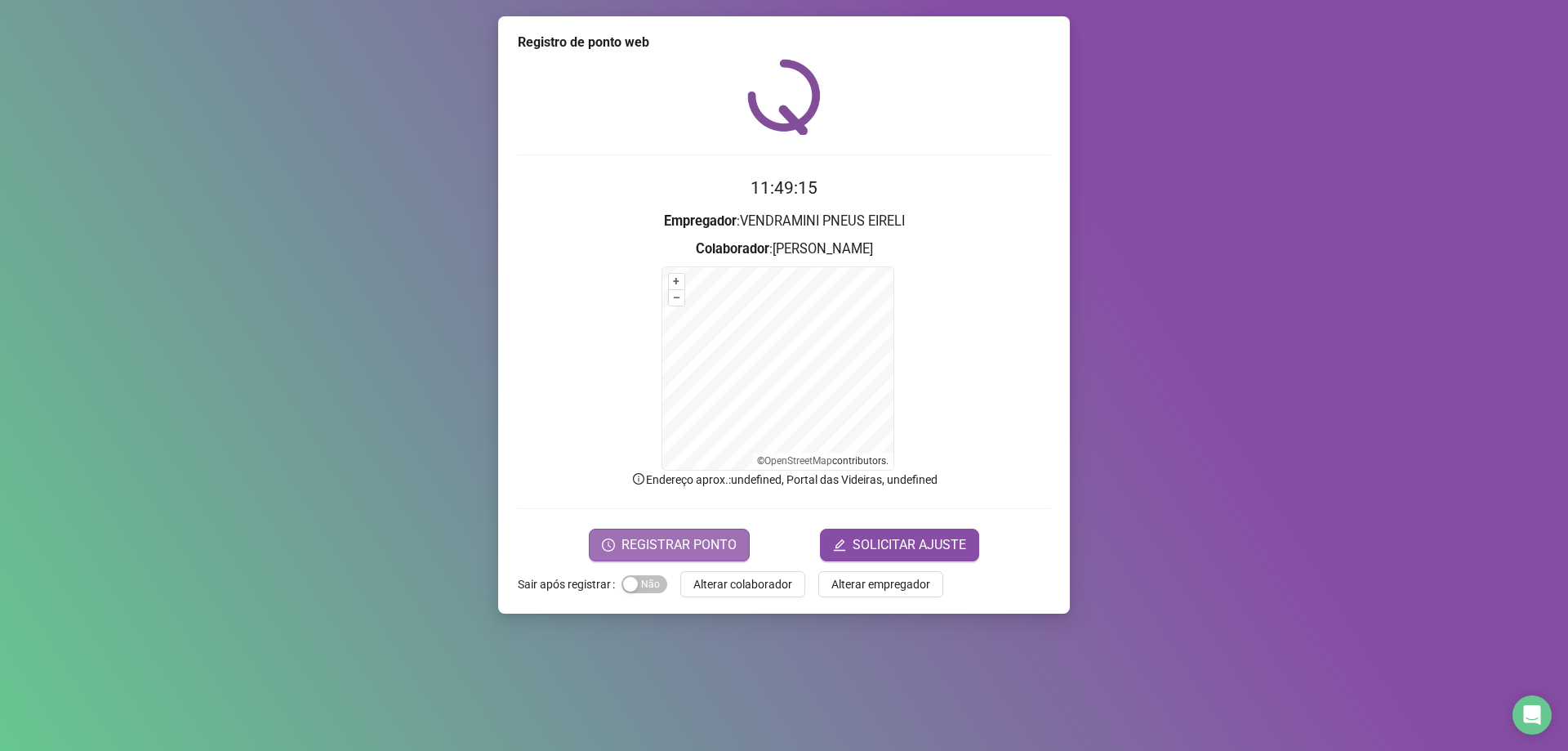
click at [689, 536] on span "REGISTRAR PONTO" at bounding box center [678, 545] width 115 height 20
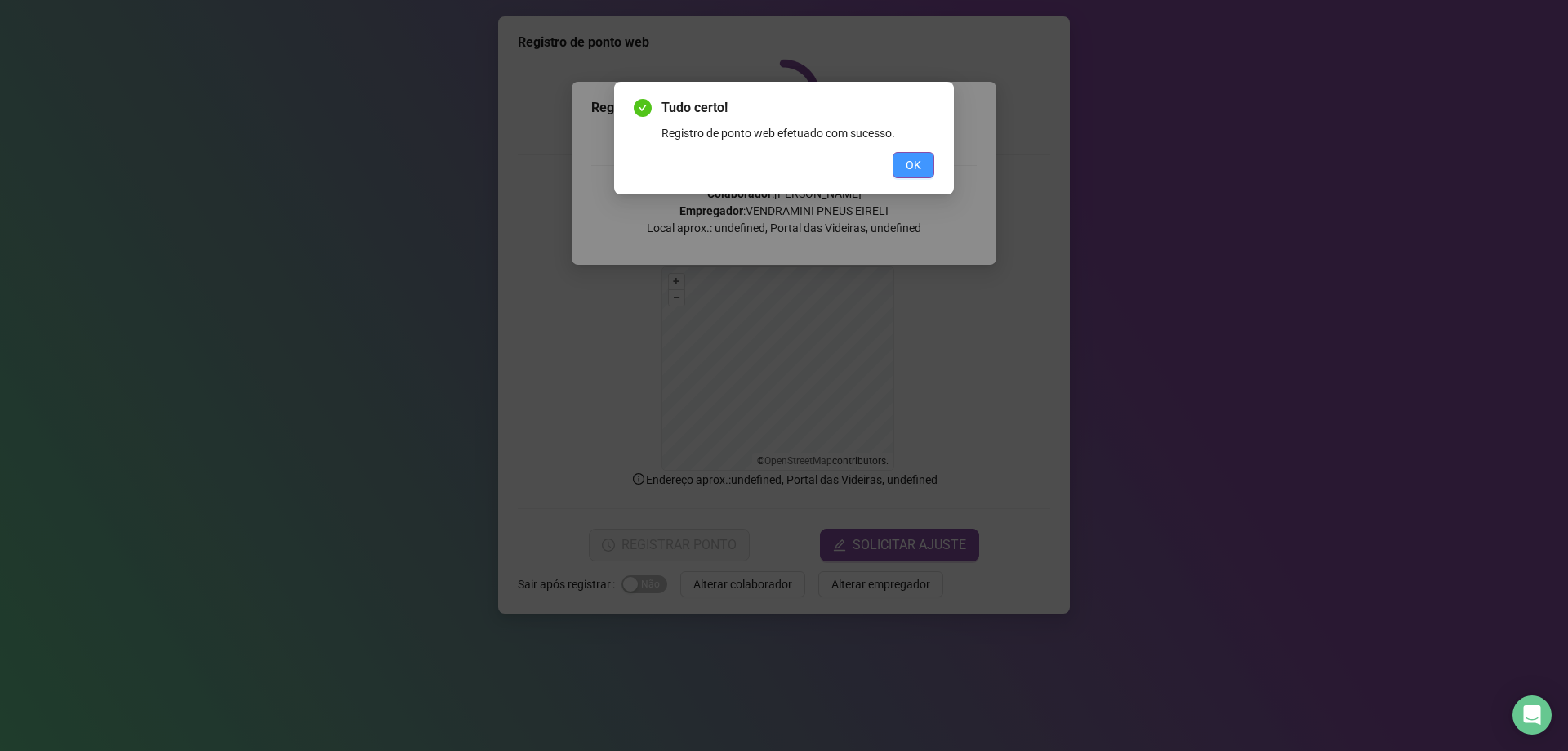
click at [914, 166] on span "OK" at bounding box center [913, 165] width 15 height 18
